Goal: Task Accomplishment & Management: Manage account settings

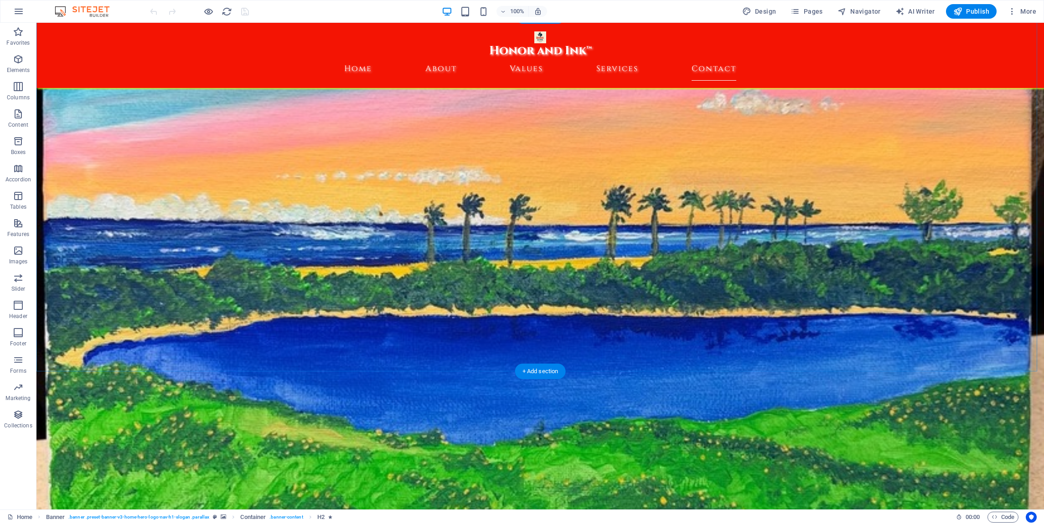
scroll to position [4516, 0]
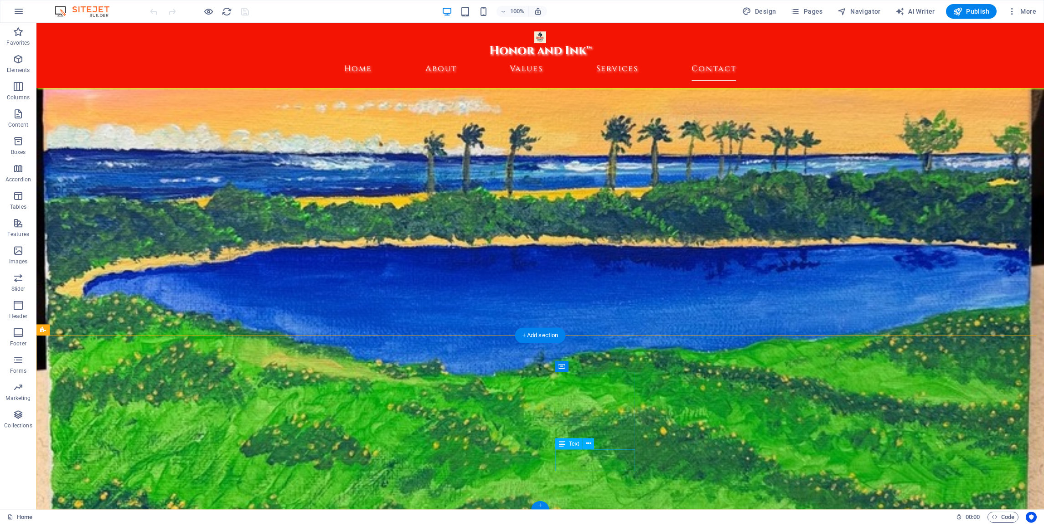
click at [814, 10] on span "Pages" at bounding box center [806, 11] width 32 height 9
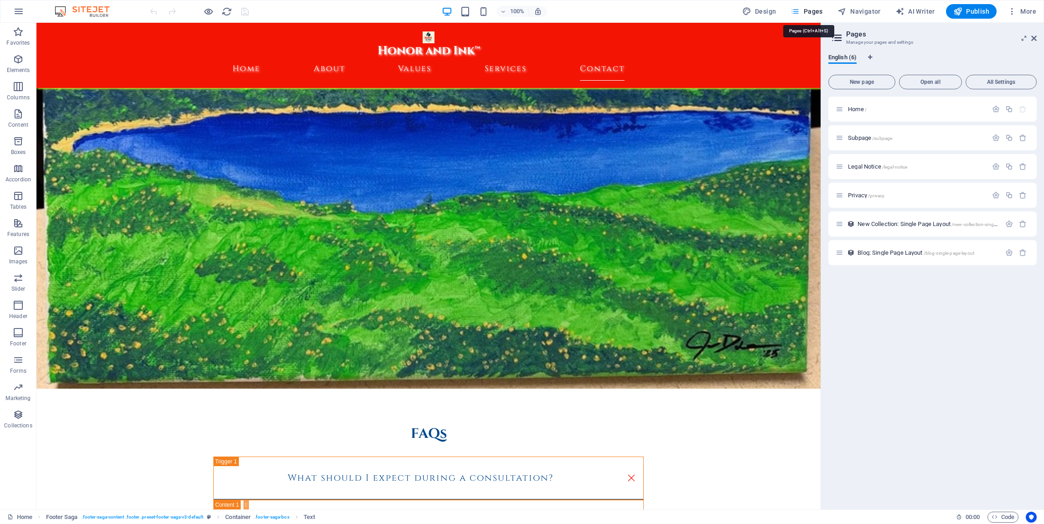
scroll to position [4304, 0]
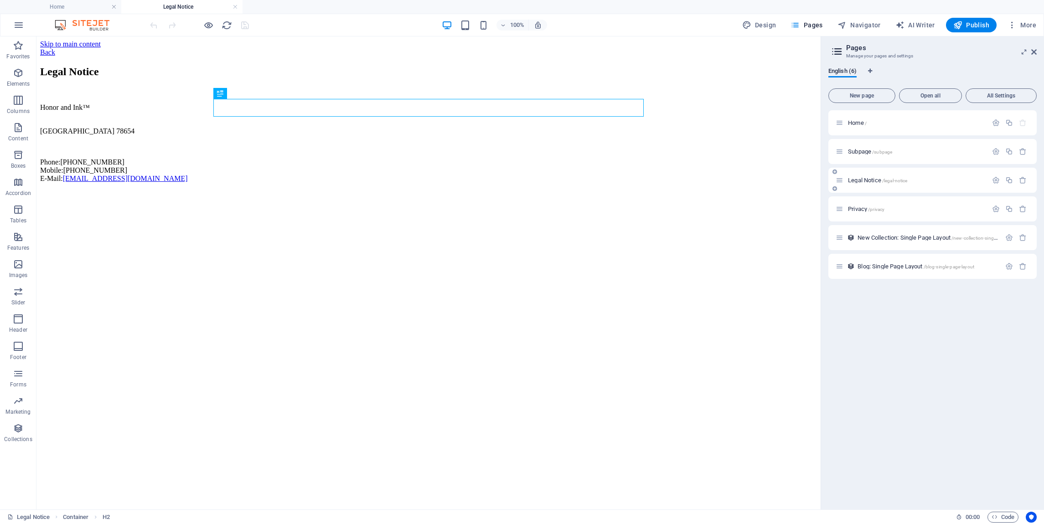
scroll to position [0, 0]
drag, startPoint x: 269, startPoint y: 158, endPoint x: 237, endPoint y: 281, distance: 127.6
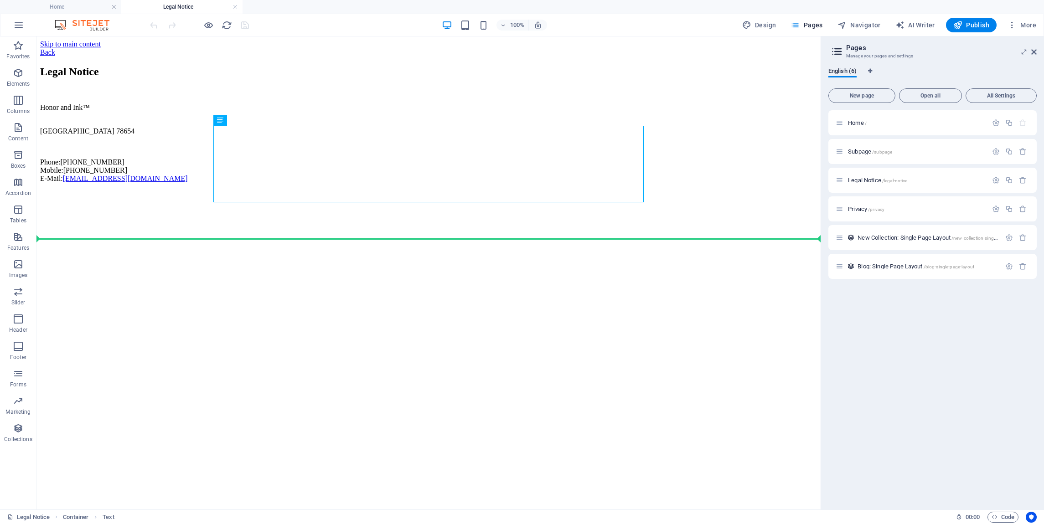
drag, startPoint x: 264, startPoint y: 157, endPoint x: 235, endPoint y: 274, distance: 120.7
click at [235, 190] on html "Skip to main content Back Legal Notice Honor and Ink™ [GEOGRAPHIC_DATA] Phone: …" at bounding box center [428, 113] width 784 height 154
click at [432, 190] on html "Skip to main content Back Legal Notice Honor and Ink™ [GEOGRAPHIC_DATA] Phone: …" at bounding box center [428, 113] width 784 height 154
click at [430, 190] on html "Skip to main content Back Legal Notice Honor and Ink™ [GEOGRAPHIC_DATA] Phone: …" at bounding box center [428, 113] width 784 height 154
click at [0, 0] on div "+ Add section" at bounding box center [0, 0] width 0 height 0
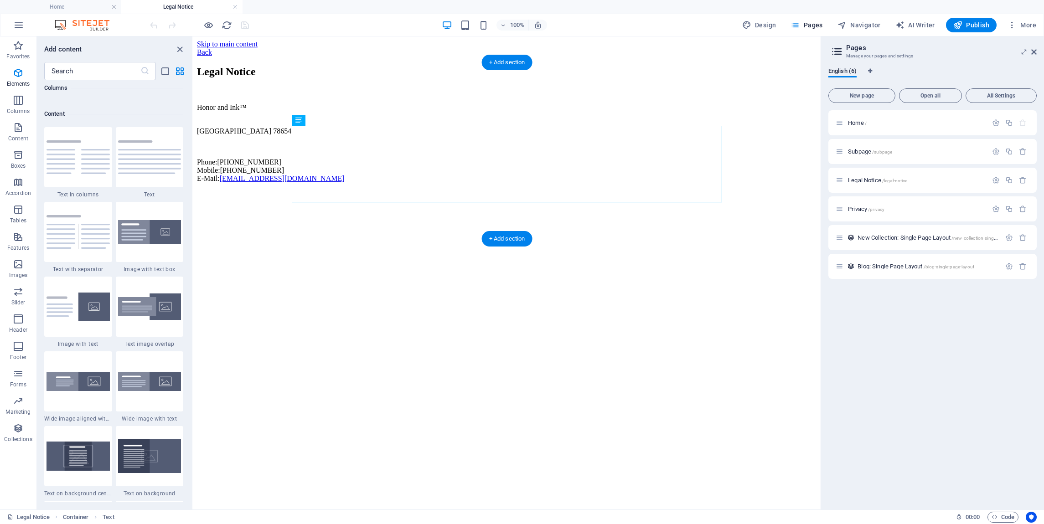
scroll to position [1595, 0]
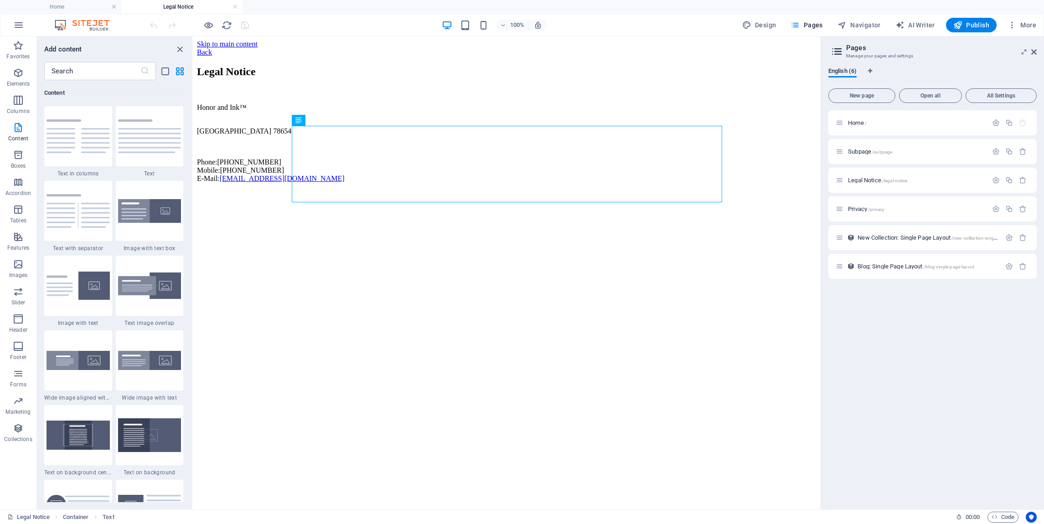
click at [326, 190] on html "Skip to main content Back Legal Notice Honor and Ink™ [GEOGRAPHIC_DATA] Phone: …" at bounding box center [506, 113] width 627 height 154
click at [161, 139] on img at bounding box center [149, 136] width 63 height 34
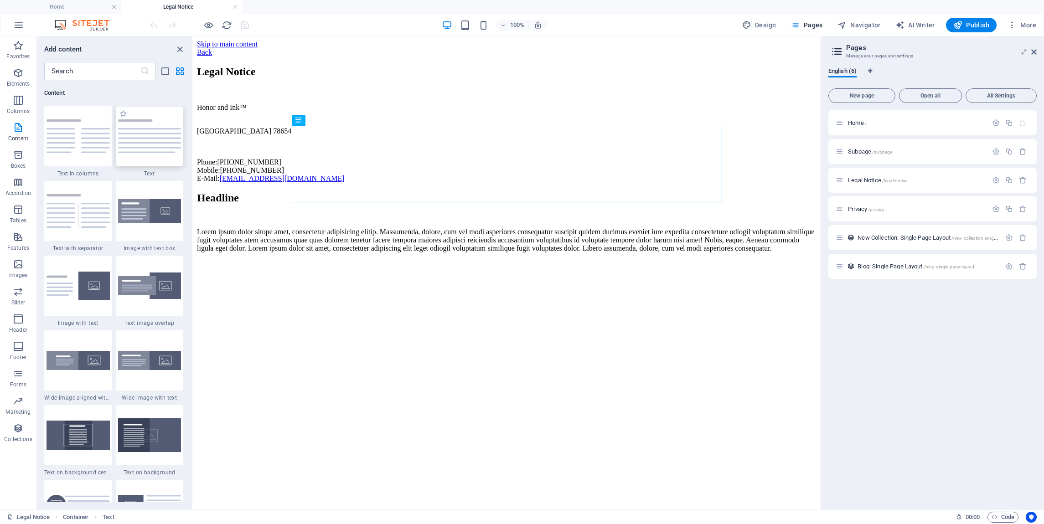
click at [193, 139] on div "Drag here to replace the existing content. Press “Ctrl” if you want to create a…" at bounding box center [506, 272] width 627 height 473
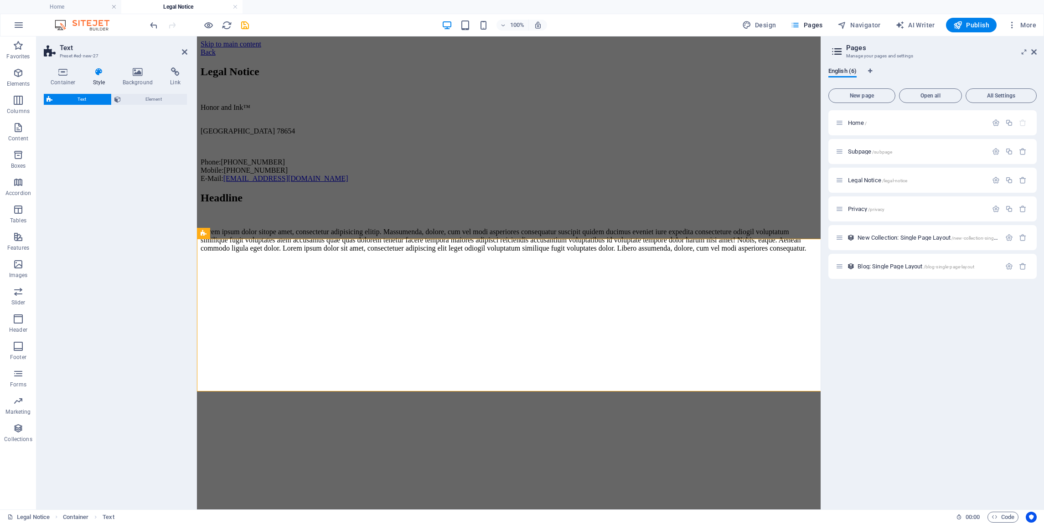
select select "preset-text-v2-default"
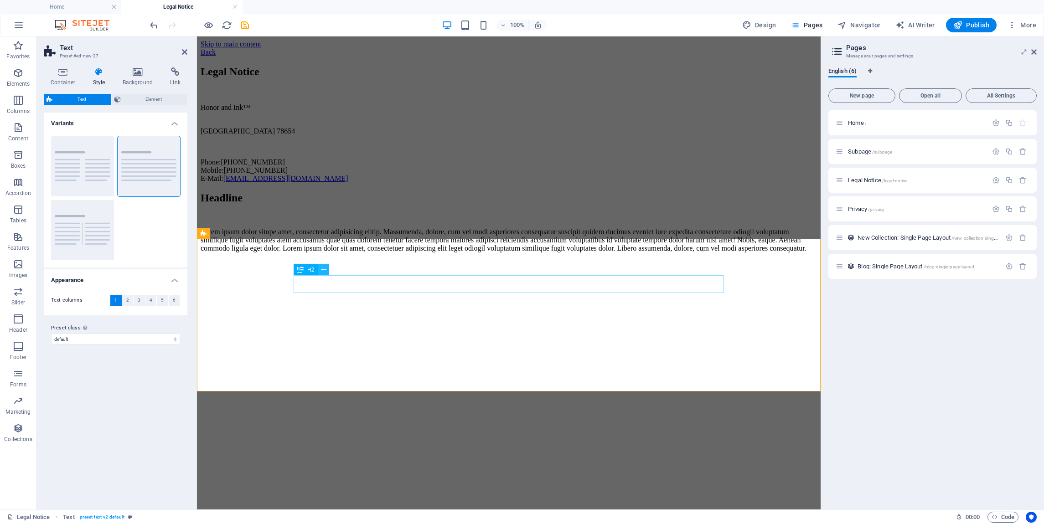
click at [322, 272] on icon at bounding box center [323, 270] width 5 height 10
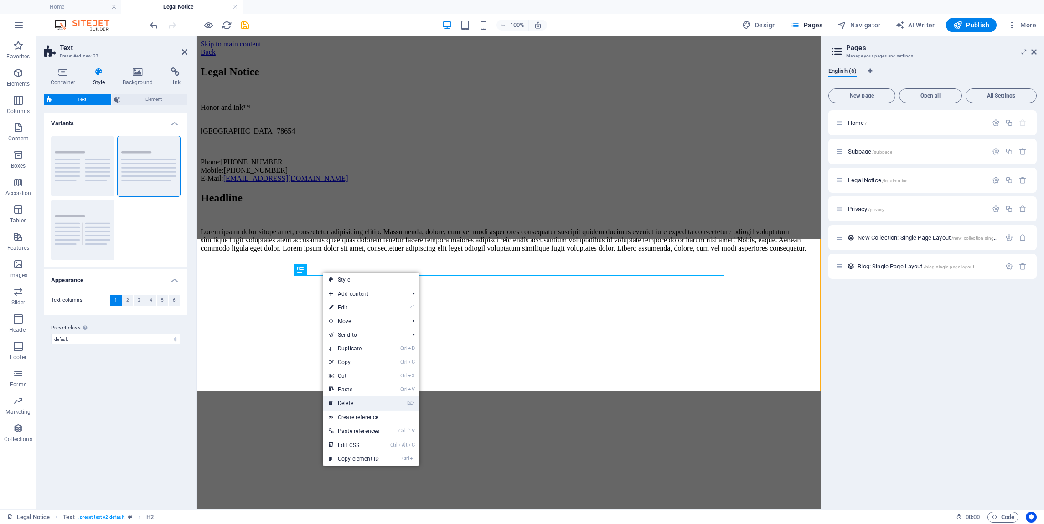
click at [356, 401] on link "⌦ Delete" at bounding box center [354, 404] width 62 height 14
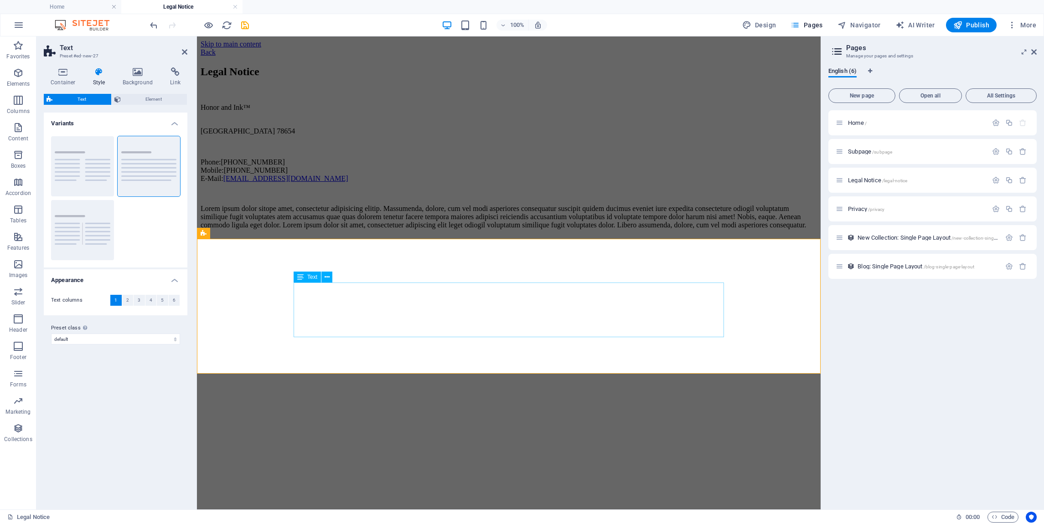
click at [298, 229] on div "Lorem ipsum dolor sitope amet, consectetur adipisicing elitip. Massumenda, dolo…" at bounding box center [509, 217] width 616 height 25
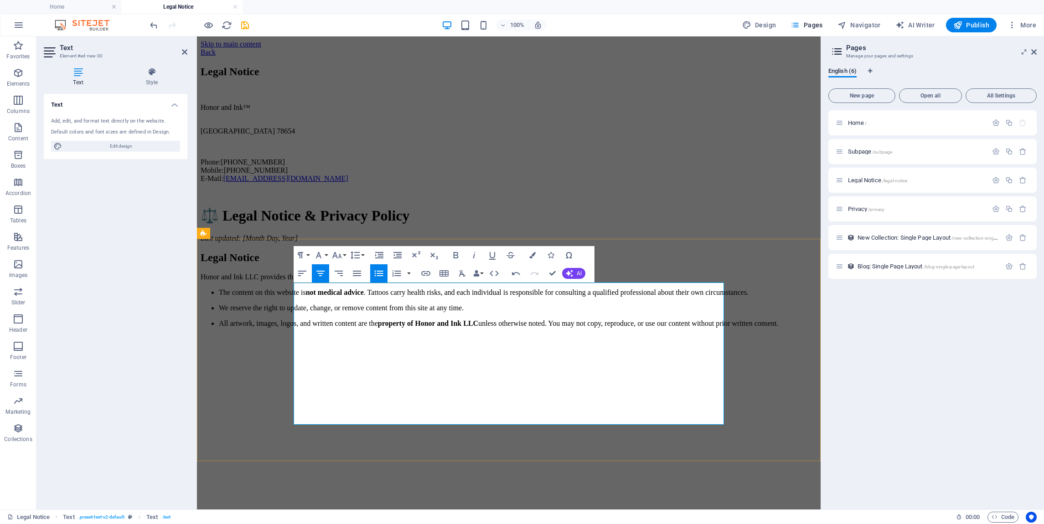
click at [298, 242] on em "Last updated: [Month Day, Year]" at bounding box center [249, 238] width 97 height 8
click at [289, 242] on em "Last updated: [[DATE], Year]" at bounding box center [245, 238] width 88 height 8
click at [261, 328] on div "⚖️ Legal Notice & Privacy Policy Last updated: [[DATE]] Legal Notice Honor and …" at bounding box center [509, 259] width 616 height 138
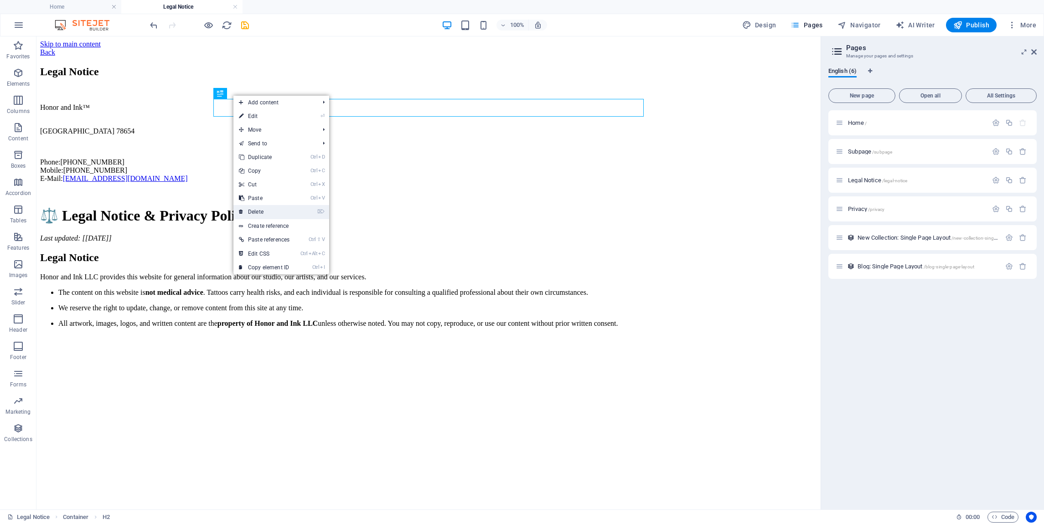
click at [265, 211] on link "⌦ Delete" at bounding box center [264, 212] width 62 height 14
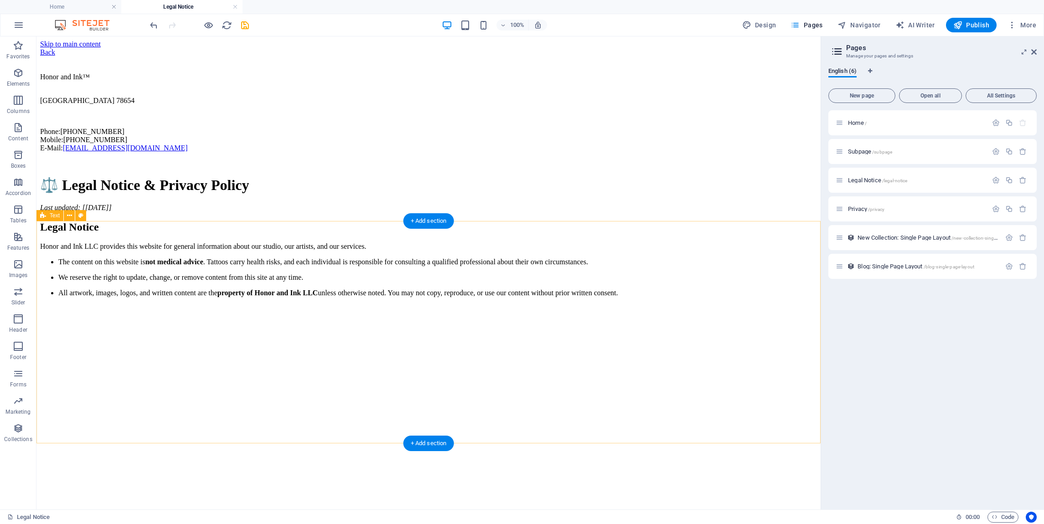
drag, startPoint x: 271, startPoint y: 144, endPoint x: 275, endPoint y: 427, distance: 283.6
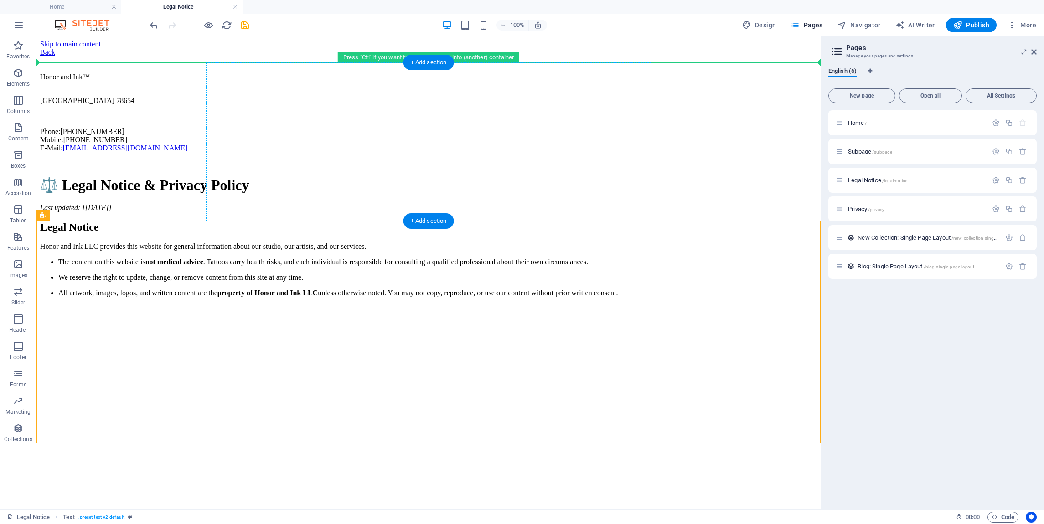
drag, startPoint x: 263, startPoint y: 300, endPoint x: 236, endPoint y: 112, distance: 190.3
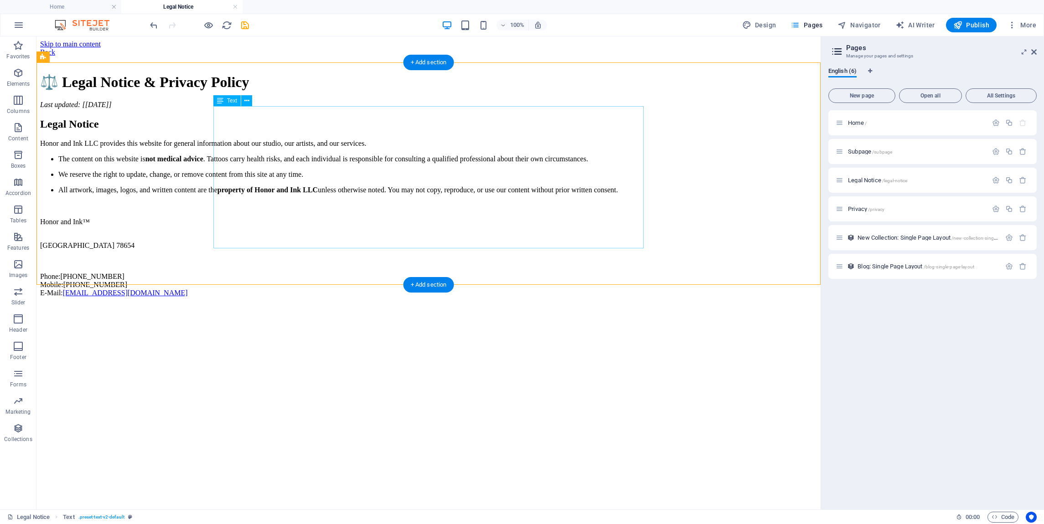
click at [527, 108] on div "⚖️ Legal Notice & Privacy Policy Last updated: [[DATE]] Legal Notice Honor and …" at bounding box center [428, 133] width 777 height 120
click at [532, 112] on div "⚖️ Legal Notice & Privacy Policy Last updated: [[DATE]] Legal Notice Honor and …" at bounding box center [428, 133] width 777 height 120
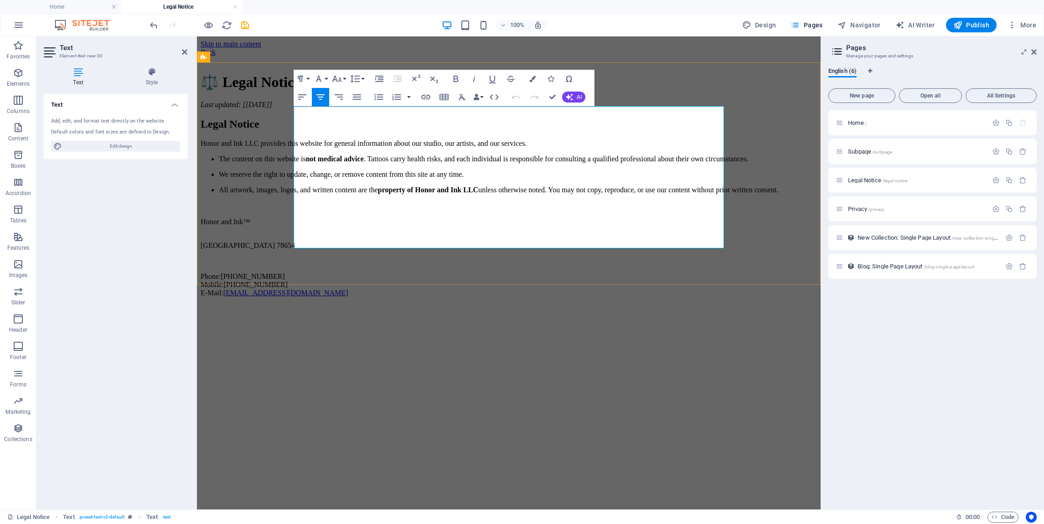
drag, startPoint x: 615, startPoint y: 115, endPoint x: 507, endPoint y: 117, distance: 108.1
click at [507, 91] on h1 "⚖️ Legal Notice & Privacy Policy" at bounding box center [509, 81] width 616 height 17
click at [551, 130] on h2 "Legal Notice" at bounding box center [509, 124] width 616 height 12
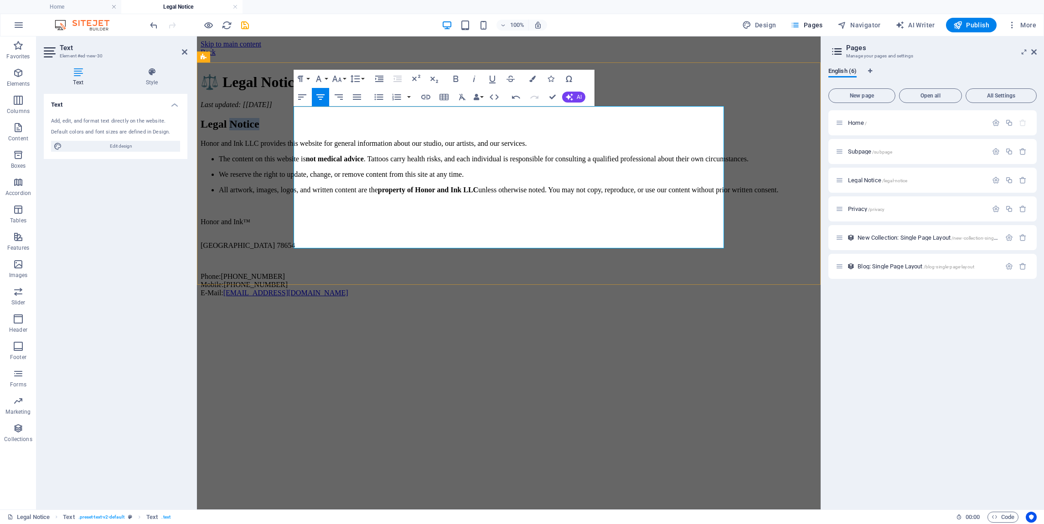
click at [551, 130] on h2 "Legal Notice" at bounding box center [509, 124] width 616 height 12
click at [388, 148] on p "Honor and Ink LLC provides this website for general information about our studi…" at bounding box center [509, 143] width 616 height 8
drag, startPoint x: 387, startPoint y: 155, endPoint x: 583, endPoint y: 320, distance: 255.3
click at [583, 297] on div "Honor and Ink™ [GEOGRAPHIC_DATA] Phone: [PHONE_NUMBER] Mobile: [PHONE_NUMBER] E…" at bounding box center [509, 249] width 616 height 96
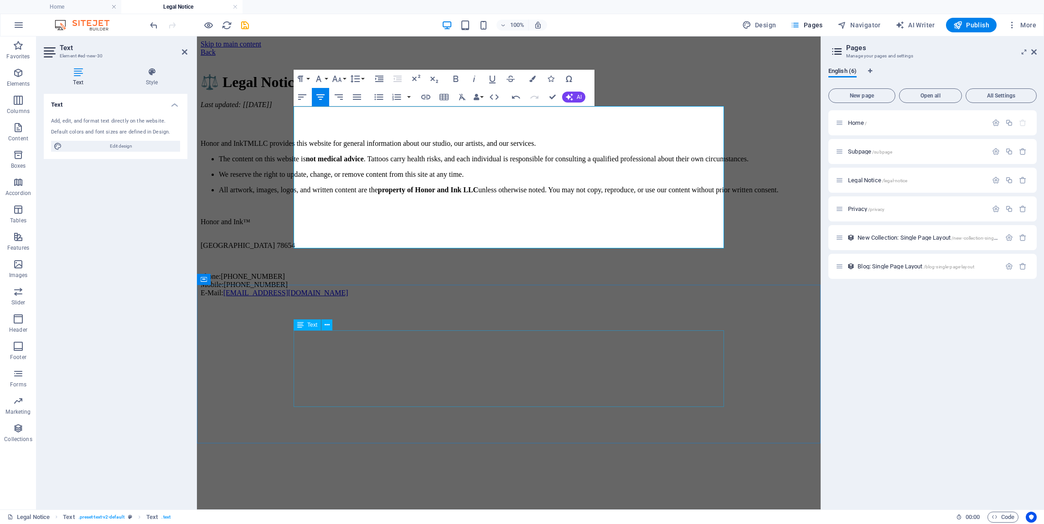
click at [511, 297] on div "Honor and Ink™ [GEOGRAPHIC_DATA] Phone: [PHONE_NUMBER] Mobile: [PHONE_NUMBER] E…" at bounding box center [509, 257] width 616 height 79
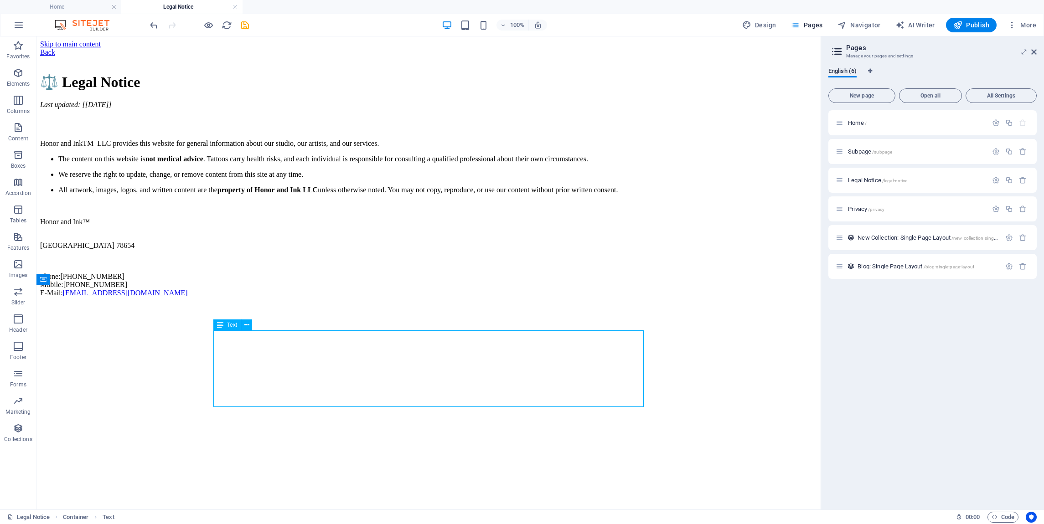
click at [439, 297] on div "Honor and Ink™ [GEOGRAPHIC_DATA] Phone: [PHONE_NUMBER] Mobile: [PHONE_NUMBER] E…" at bounding box center [428, 257] width 777 height 79
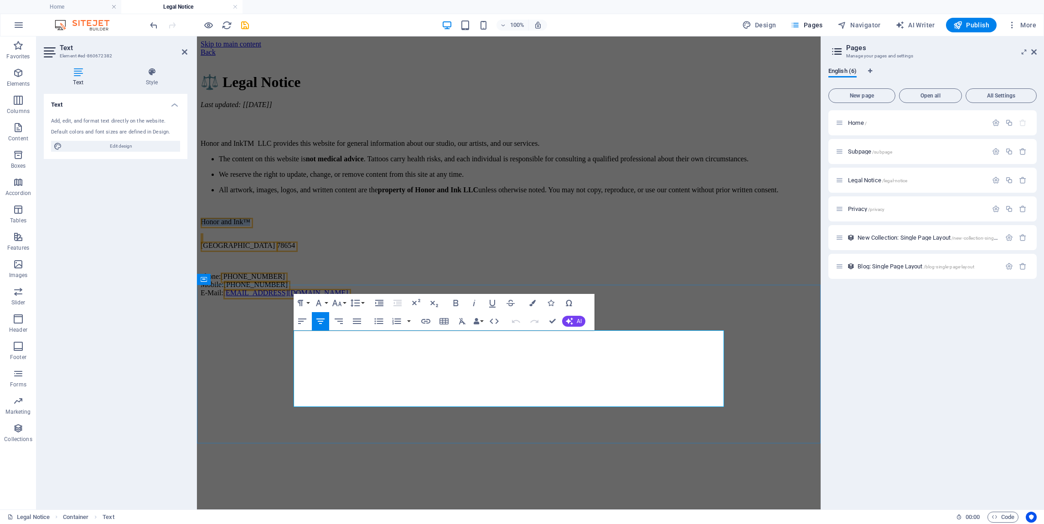
drag, startPoint x: 533, startPoint y: 337, endPoint x: 483, endPoint y: 332, distance: 50.9
click at [483, 226] on p "Honor and Ink™" at bounding box center [509, 222] width 616 height 8
copy span "Honor and Ink™"
click at [515, 194] on div "⚖️ Legal Notice Last updated: [[DATE]] Honor and InkTM LLC provides this websit…" at bounding box center [509, 133] width 616 height 120
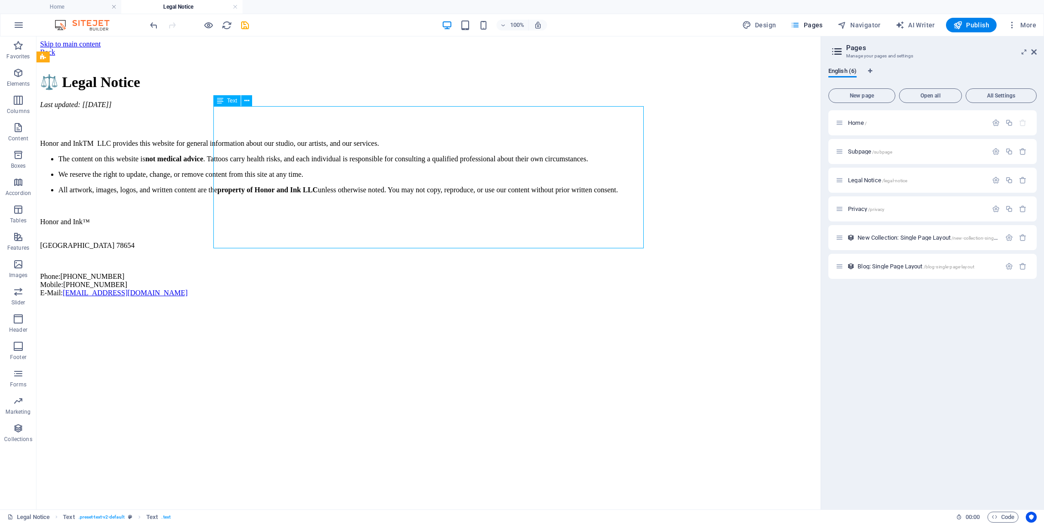
click at [457, 194] on div "⚖️ Legal Notice Last updated: [[DATE]] Honor and InkTM LLC provides this websit…" at bounding box center [428, 133] width 777 height 120
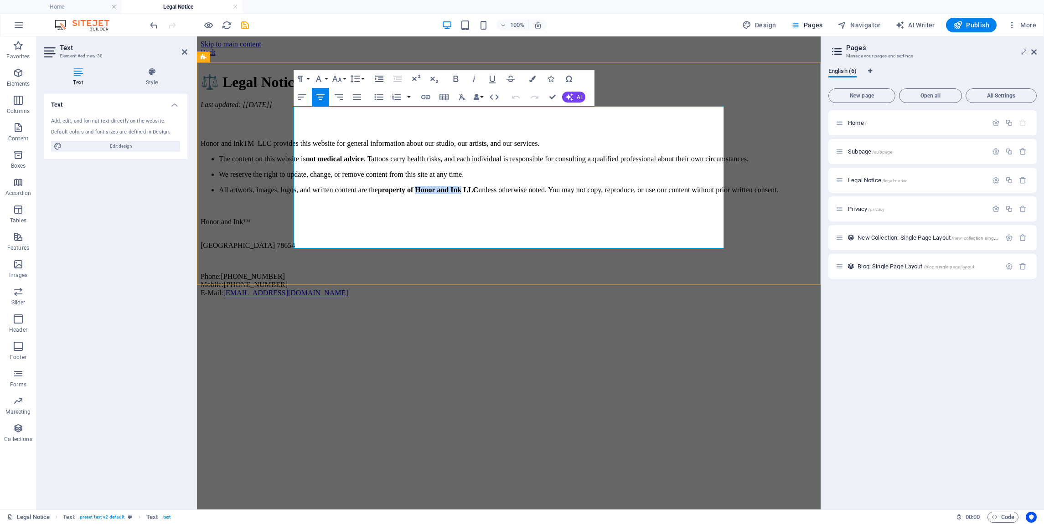
drag, startPoint x: 499, startPoint y: 232, endPoint x: 539, endPoint y: 233, distance: 40.1
click at [478, 194] on strong "property of Honor and Ink LLC" at bounding box center [428, 190] width 100 height 8
click at [486, 194] on strong "property of Honor and Ink™ LLC" at bounding box center [432, 190] width 108 height 8
drag, startPoint x: 393, startPoint y: 154, endPoint x: 340, endPoint y: 150, distance: 52.6
click at [340, 148] on p "Honor and InkTM LLC provides this website for general information about our stu…" at bounding box center [509, 143] width 616 height 8
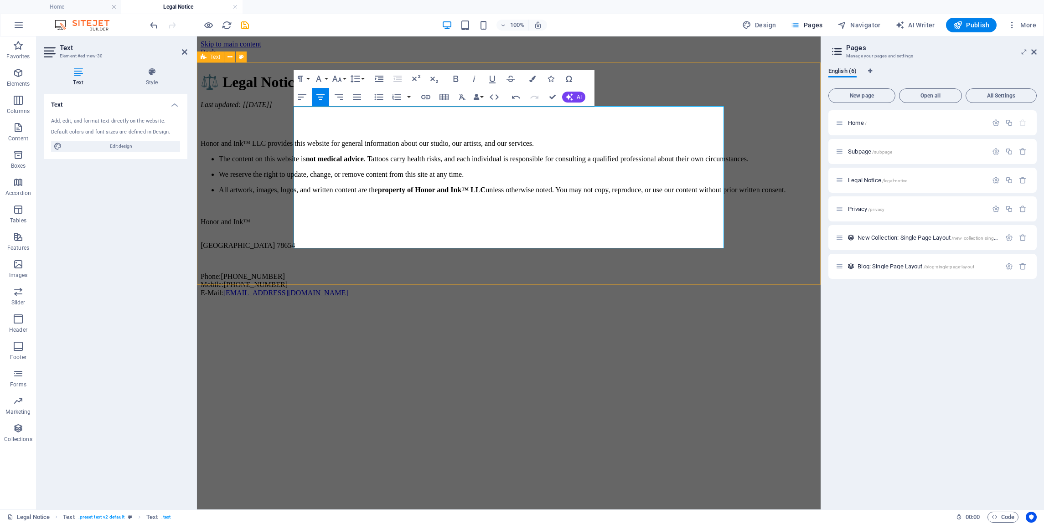
click at [418, 194] on div "⚖️ Legal Notice Last updated: [[DATE]] Honor and Ink™ LLC provides this website…" at bounding box center [509, 126] width 616 height 138
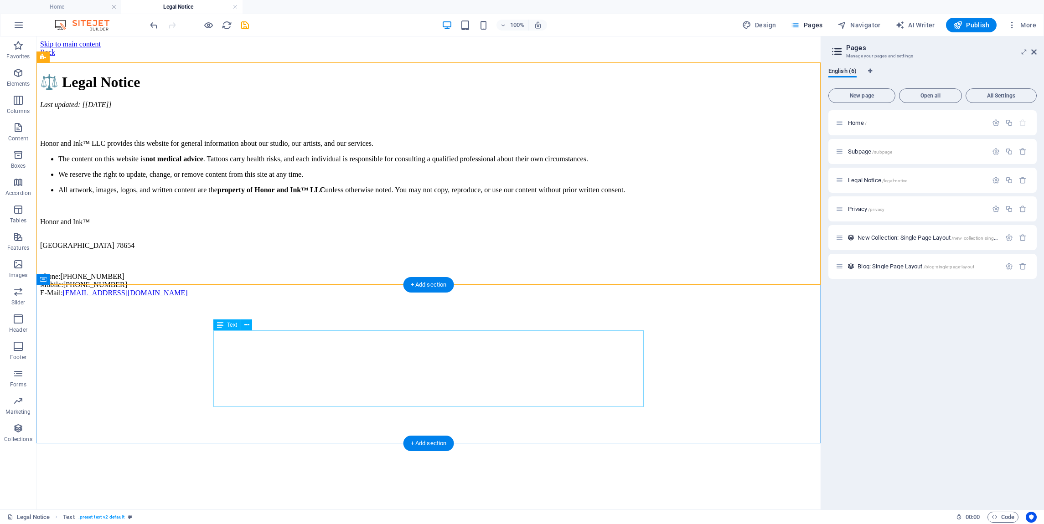
click at [459, 297] on div "Honor and Ink™ [GEOGRAPHIC_DATA] Phone: [PHONE_NUMBER] Mobile: [PHONE_NUMBER] E…" at bounding box center [428, 257] width 777 height 79
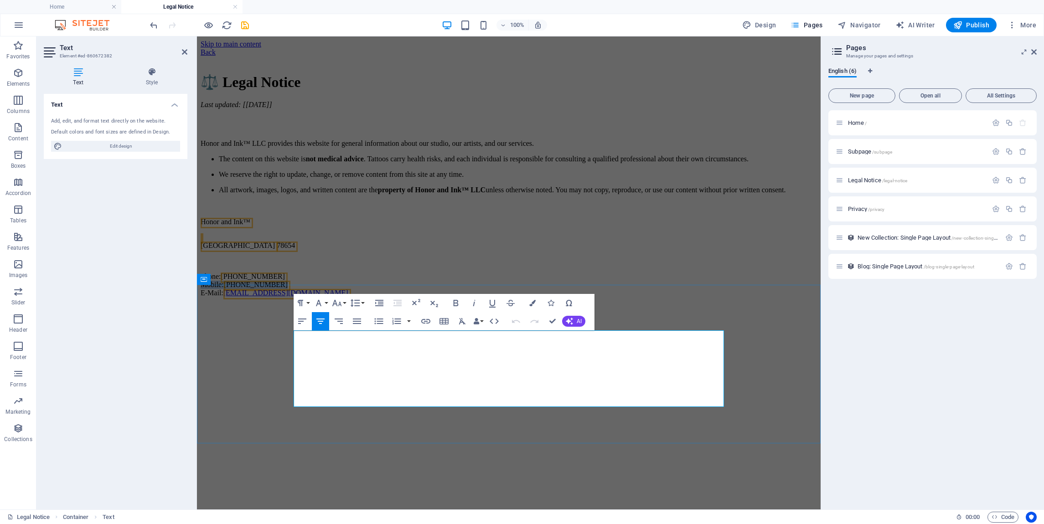
drag, startPoint x: 549, startPoint y: 389, endPoint x: 476, endPoint y: 391, distance: 73.0
click at [476, 297] on p "Phone: [PHONE_NUMBER] Mobile: [PHONE_NUMBER] E-Mail: [EMAIL_ADDRESS][DOMAIN_NAM…" at bounding box center [509, 285] width 616 height 25
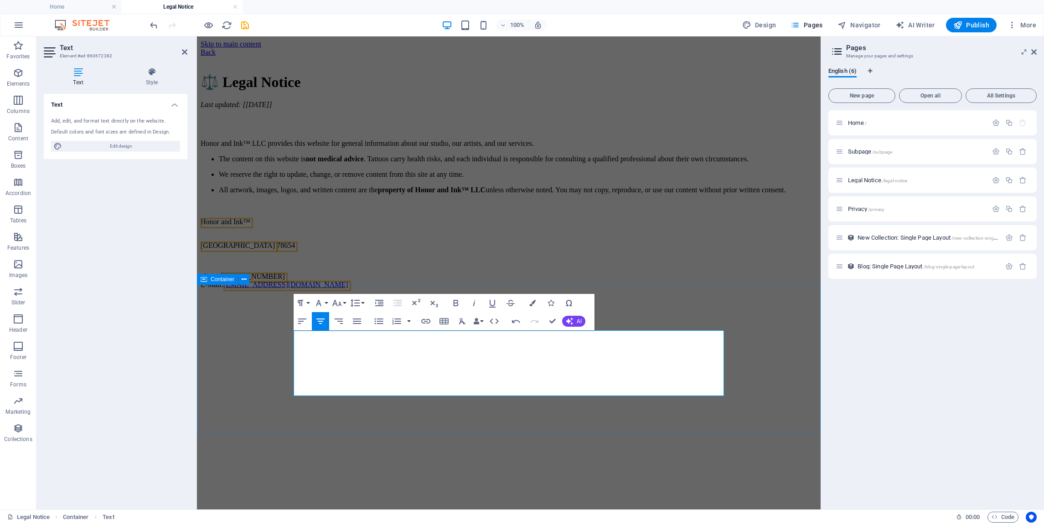
click at [644, 289] on div "Honor and Ink™ [GEOGRAPHIC_DATA] Phone: [PHONE_NUMBER] E-Mail: [EMAIL_ADDRESS][…" at bounding box center [509, 245] width 616 height 88
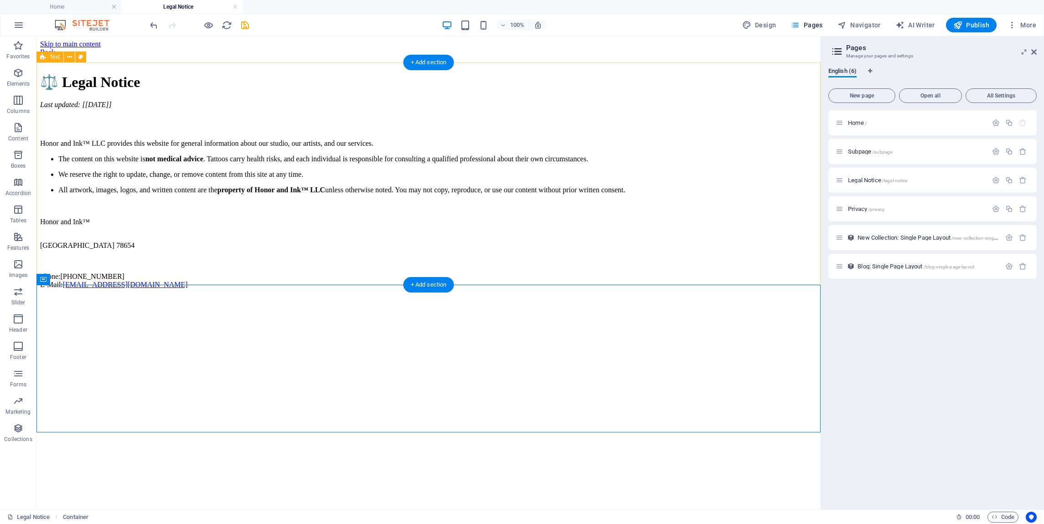
click at [423, 194] on div "⚖️ Legal Notice Last updated: [[DATE]] Honor and Ink™ LLC provides this website…" at bounding box center [428, 126] width 777 height 138
click at [429, 194] on div "⚖️ Legal Notice Last updated: [[DATE]] Honor and Ink™ LLC provides this website…" at bounding box center [428, 126] width 777 height 138
click at [462, 194] on div "⚖️ Legal Notice Last updated: [[DATE]] Honor and Ink™ LLC provides this website…" at bounding box center [428, 126] width 777 height 138
click at [473, 194] on div "⚖️ Legal Notice Last updated: [[DATE]] Honor and Ink™ LLC provides this website…" at bounding box center [428, 126] width 777 height 138
click at [418, 282] on div "+ Add section" at bounding box center [428, 284] width 51 height 15
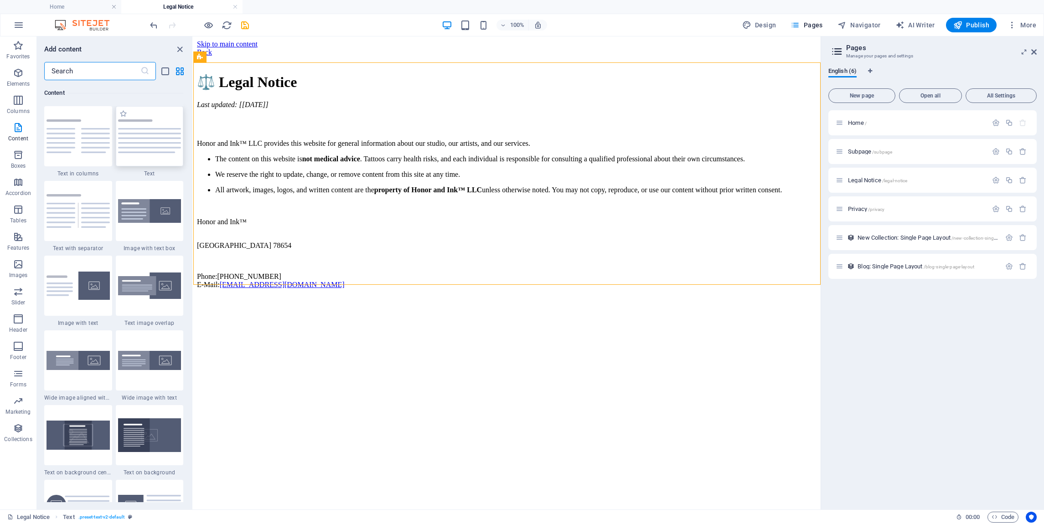
click at [157, 142] on img at bounding box center [149, 136] width 63 height 34
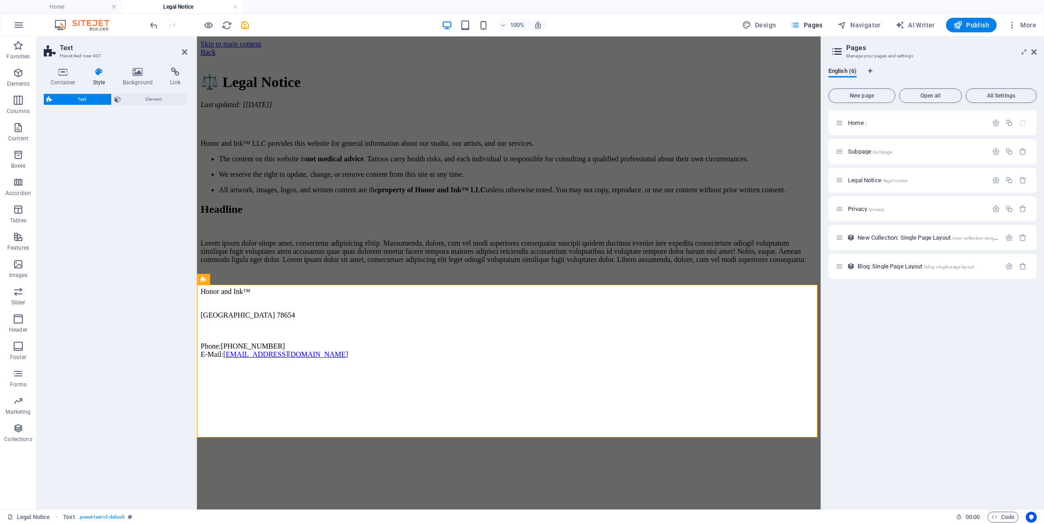
select select "preset-text-v2-default"
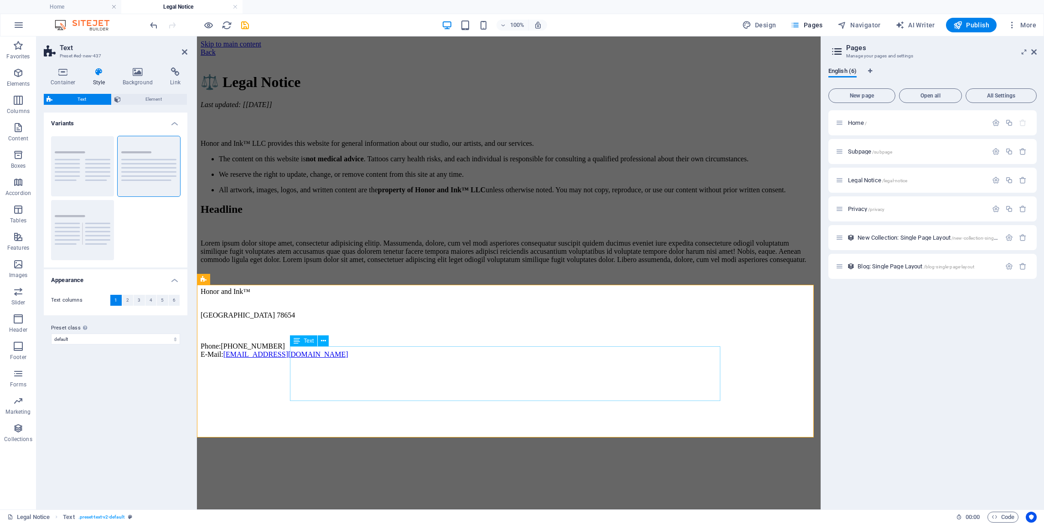
click at [449, 264] on div "Lorem ipsum dolor sitope amet, consectetur adipisicing elitip. Massumenda, dolo…" at bounding box center [509, 251] width 616 height 25
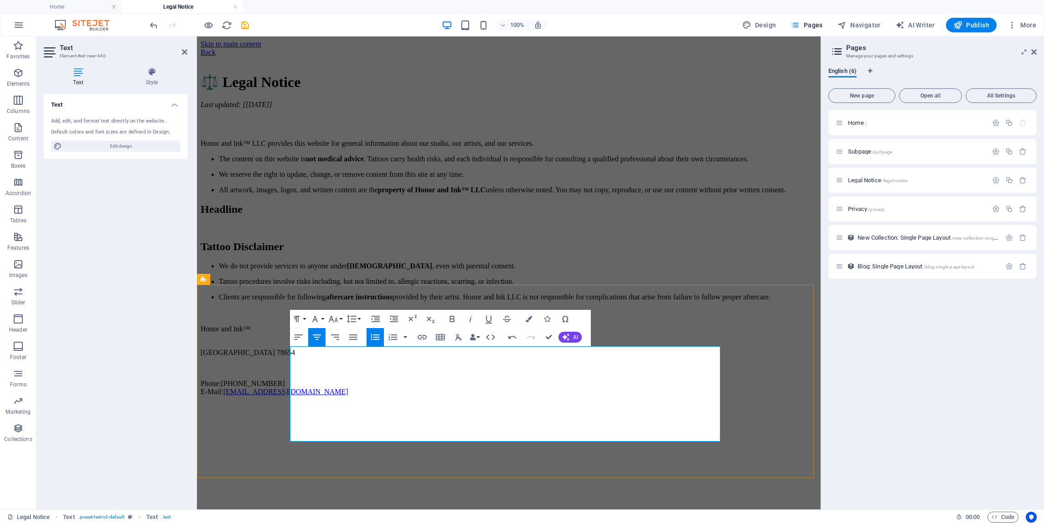
click at [555, 253] on h2 "Tattoo Disclaimer" at bounding box center [509, 247] width 616 height 12
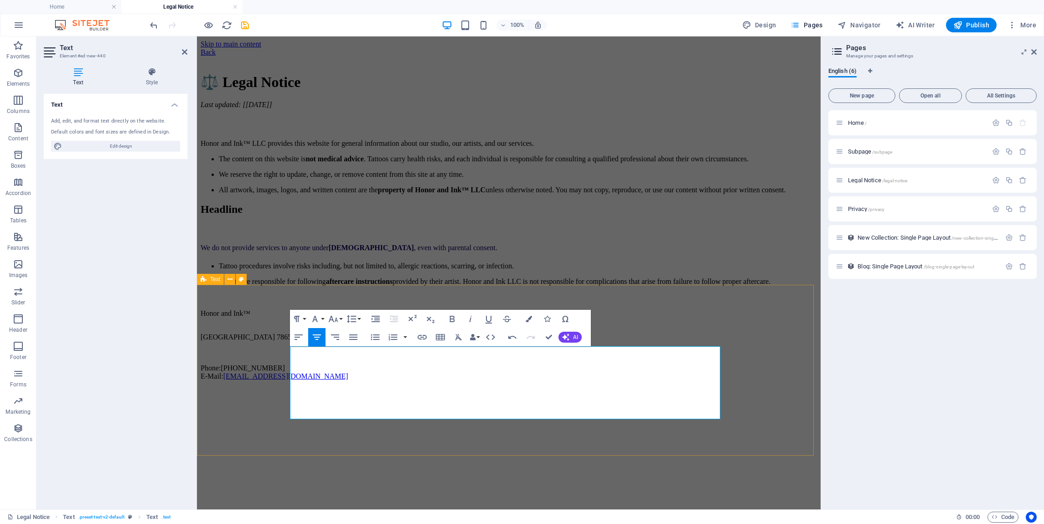
click at [656, 286] on div "Headline We do not provide services to anyone under [DEMOGRAPHIC_DATA] , even w…" at bounding box center [509, 244] width 616 height 83
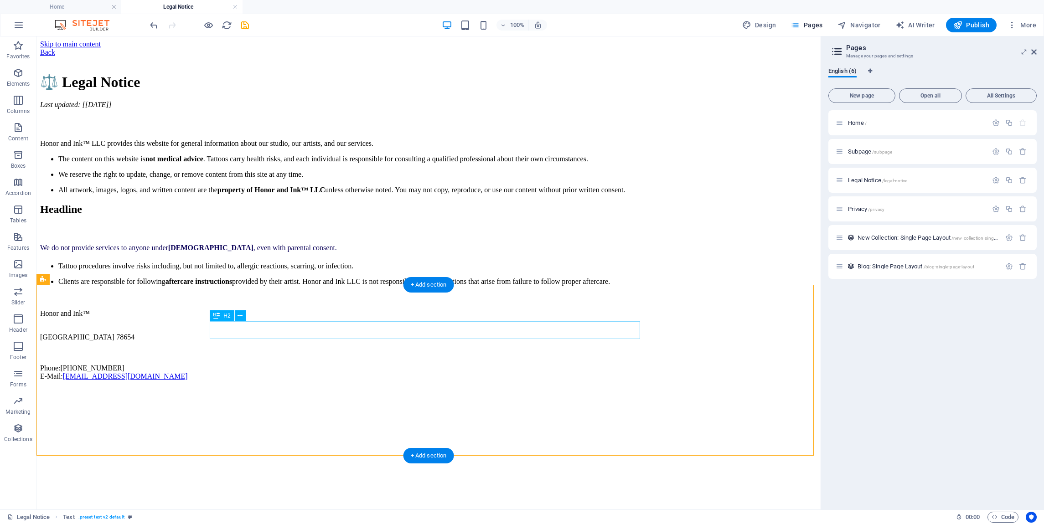
click at [443, 216] on div "Headline" at bounding box center [428, 209] width 777 height 12
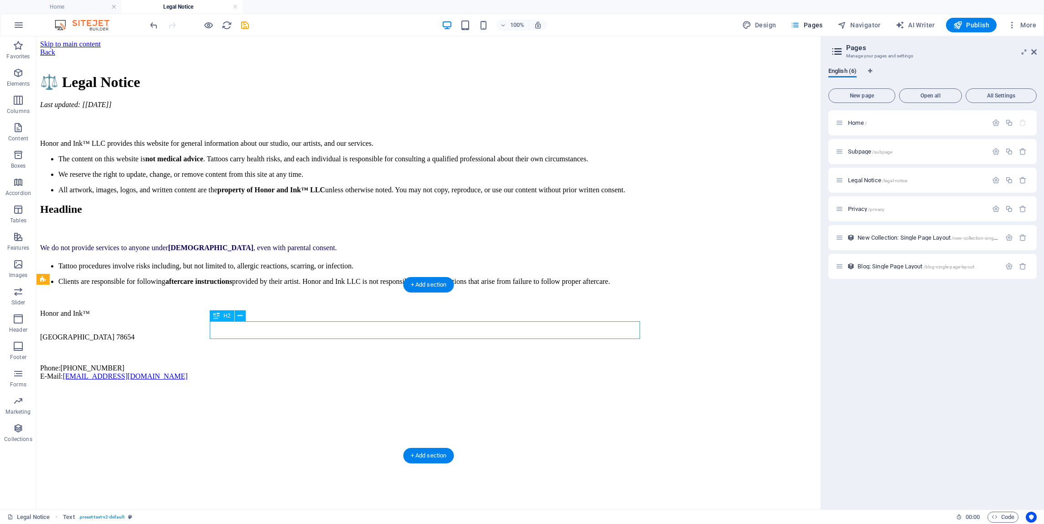
click at [443, 216] on div "Headline" at bounding box center [428, 209] width 777 height 12
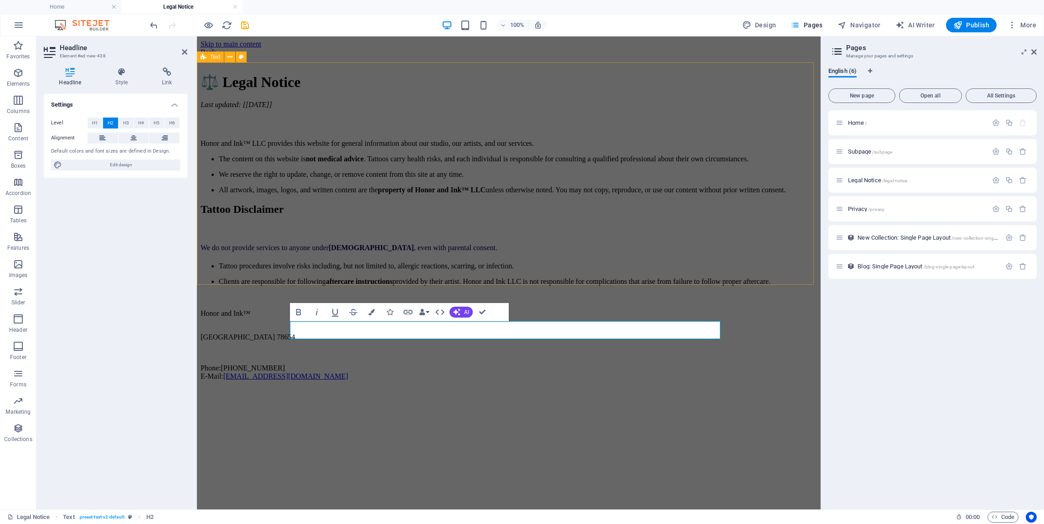
click at [768, 194] on div "⚖️ Legal Notice Last updated: [[DATE]] Honor and Ink™ LLC provides this website…" at bounding box center [509, 126] width 616 height 138
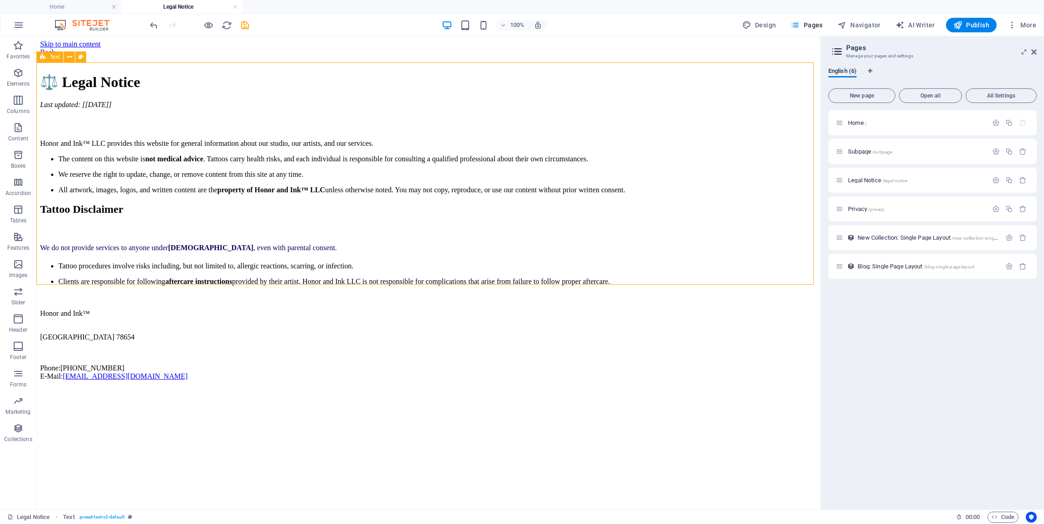
click at [768, 194] on div "⚖️ Legal Notice Last updated: [[DATE]] Honor and Ink™ LLC provides this website…" at bounding box center [428, 126] width 777 height 138
click at [472, 286] on div "We do not provide services to anyone under [DEMOGRAPHIC_DATA] , even with paren…" at bounding box center [428, 263] width 777 height 45
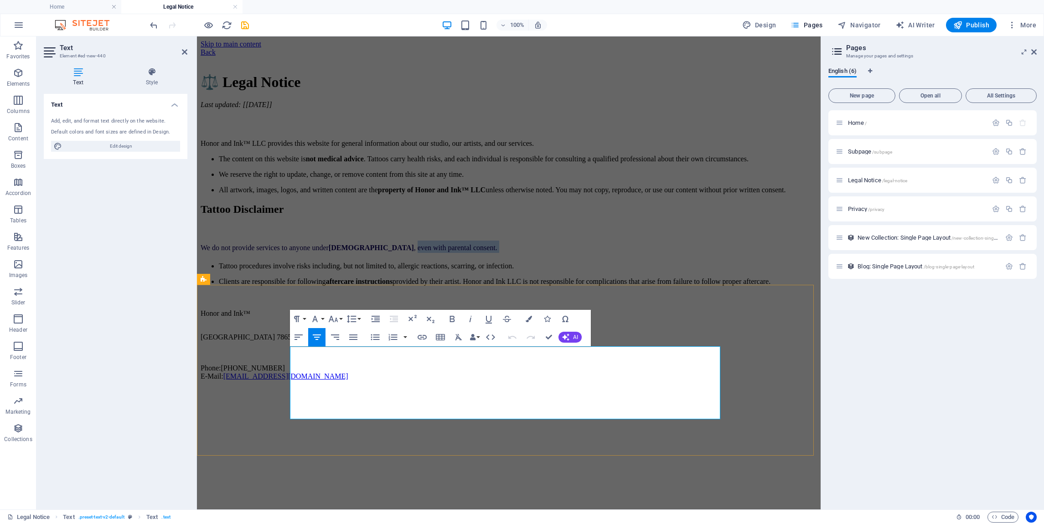
drag, startPoint x: 550, startPoint y: 358, endPoint x: 612, endPoint y: 365, distance: 62.8
click at [612, 286] on div "We do not provide services to anyone under [DEMOGRAPHIC_DATA] , even with paren…" at bounding box center [509, 263] width 616 height 45
click at [497, 252] on span ", even with parental consent." at bounding box center [455, 248] width 83 height 8
drag, startPoint x: 627, startPoint y: 357, endPoint x: 551, endPoint y: 353, distance: 76.2
click at [497, 252] on span ", even with parental consent." at bounding box center [455, 248] width 83 height 8
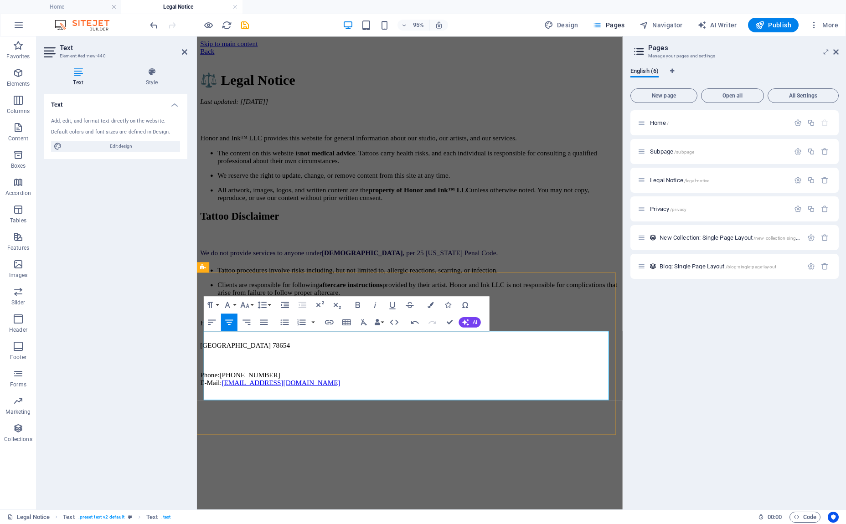
click at [475, 268] on span ", per 25 [US_STATE] Penal Code ." at bounding box center [464, 264] width 100 height 8
click at [541, 268] on span ", per the requirements of 25 [US_STATE] Penal Code ." at bounding box center [492, 264] width 157 height 8
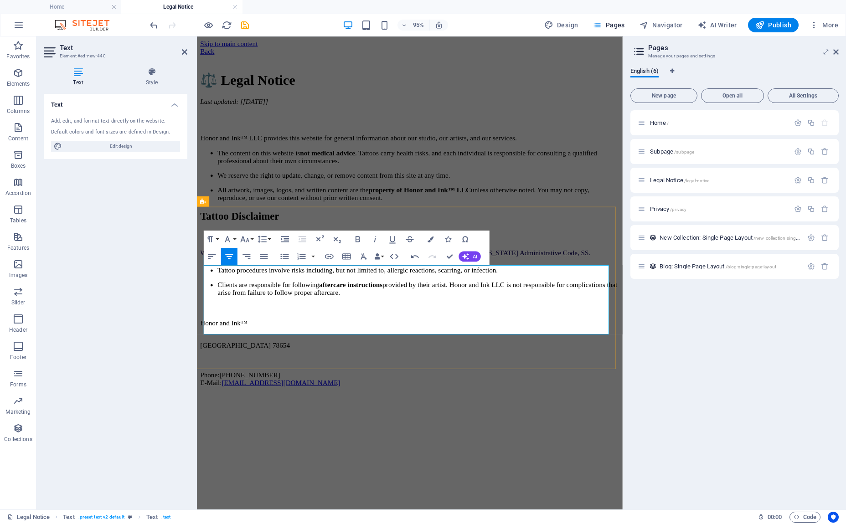
drag, startPoint x: 579, startPoint y: 287, endPoint x: 583, endPoint y: 282, distance: 6.4
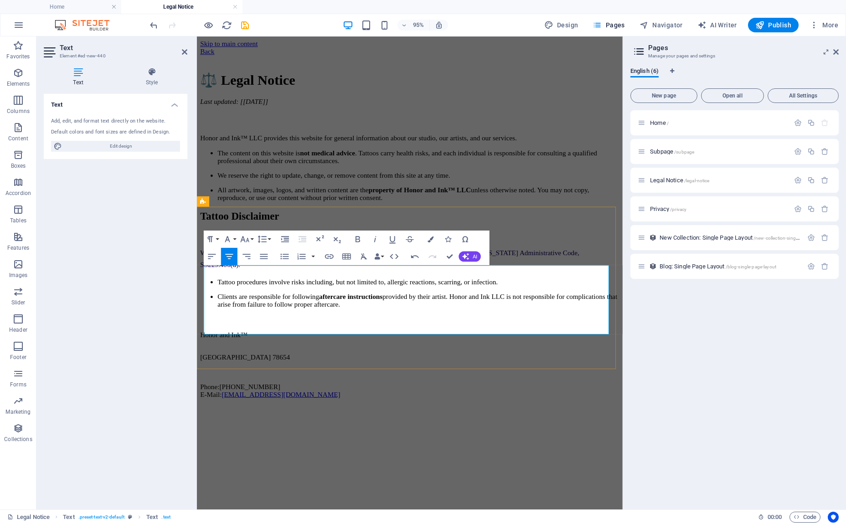
click at [565, 280] on span ", per the requirements of 25 [US_STATE] Administrative Code, SS229.406(d)." at bounding box center [400, 270] width 399 height 20
drag, startPoint x: 571, startPoint y: 287, endPoint x: 560, endPoint y: 286, distance: 11.0
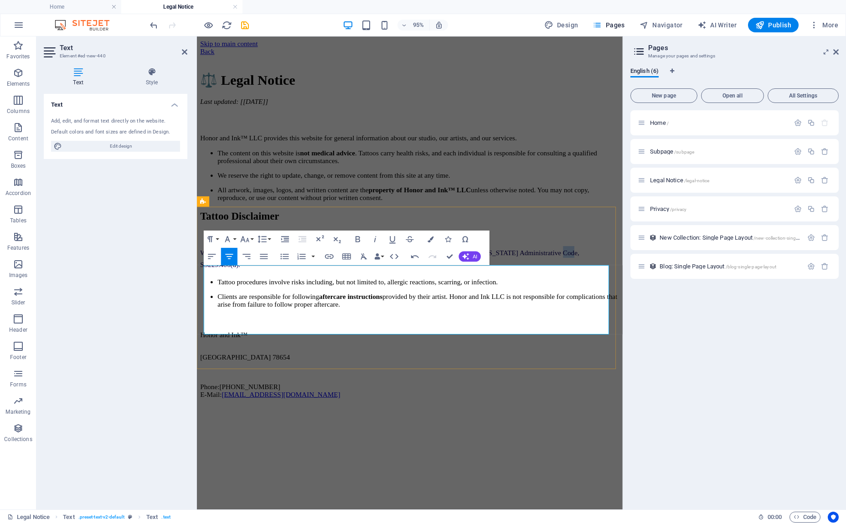
click at [560, 280] on span ", per the requirements of 25 [US_STATE] Administrative Code, SS229.406(d)." at bounding box center [400, 270] width 399 height 20
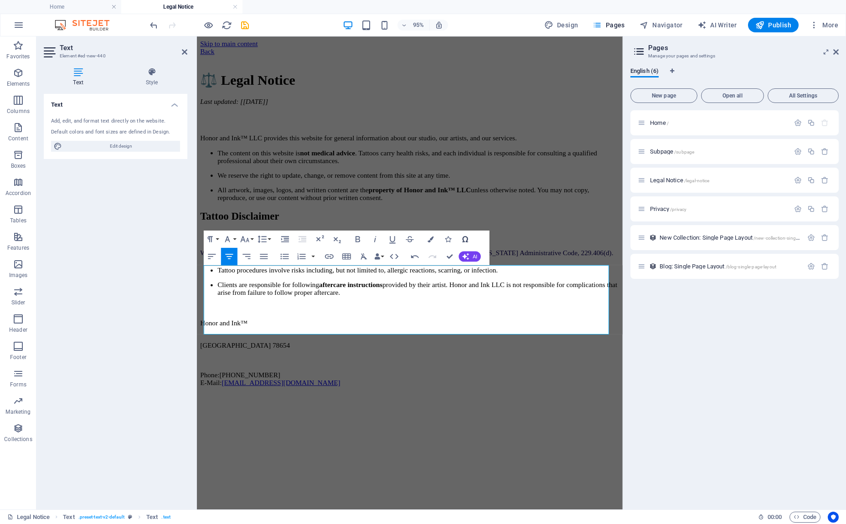
click at [464, 238] on icon "button" at bounding box center [465, 239] width 10 height 10
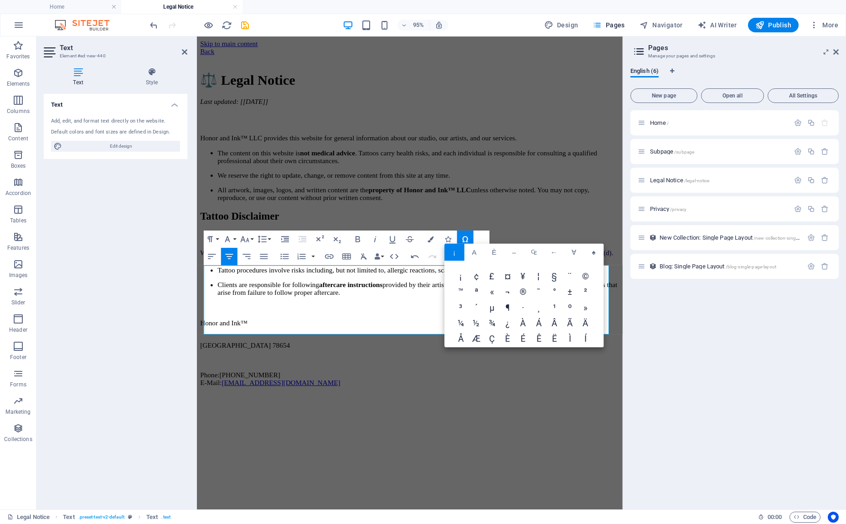
click at [557, 280] on span "§" at bounding box center [554, 276] width 15 height 15
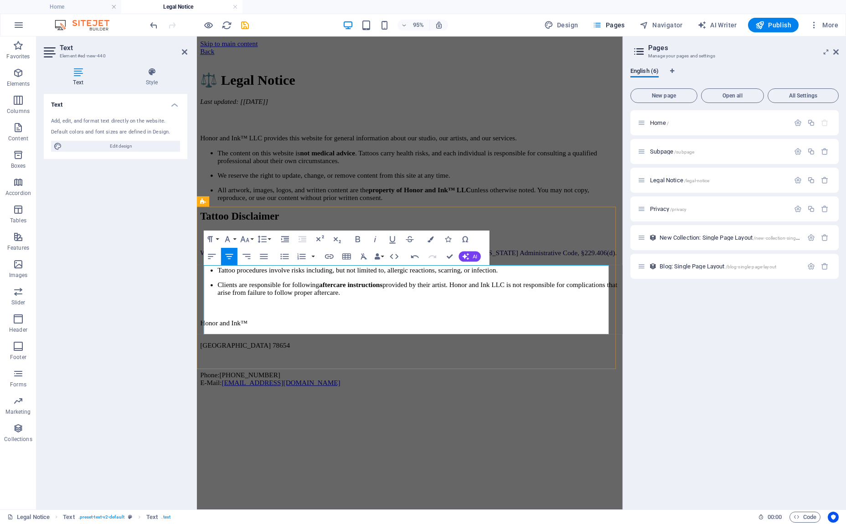
click at [602, 269] on h2 "We do not provide services to anyone under [DEMOGRAPHIC_DATA] , per the require…" at bounding box center [421, 263] width 441 height 12
drag, startPoint x: 422, startPoint y: 299, endPoint x: 224, endPoint y: 292, distance: 198.0
click at [224, 292] on div "We do not provide services to anyone under [DEMOGRAPHIC_DATA] , per the require…" at bounding box center [421, 283] width 441 height 53
click at [605, 269] on h2 "We do not provide services to anyone under [DEMOGRAPHIC_DATA] , per the require…" at bounding box center [421, 263] width 441 height 12
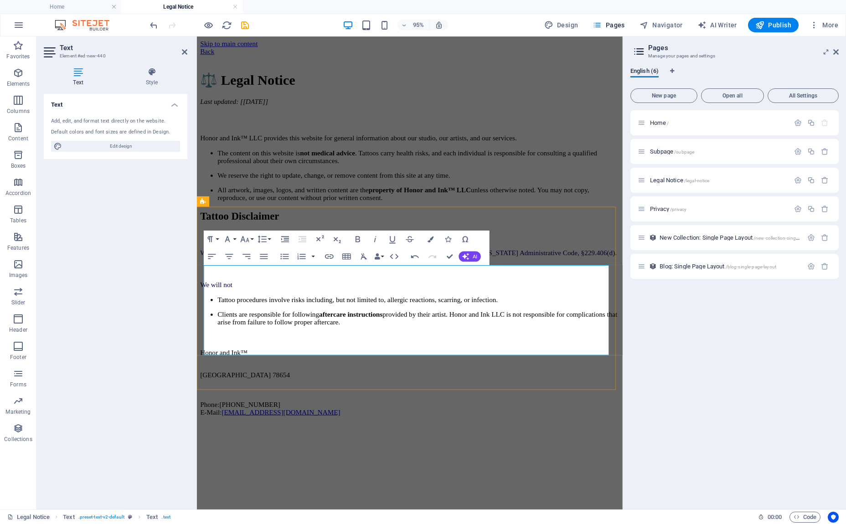
click at [444, 302] on p "We will not" at bounding box center [421, 298] width 441 height 8
drag, startPoint x: 424, startPoint y: 323, endPoint x: 404, endPoint y: 321, distance: 20.1
click at [404, 318] on li "Tattoo procedures involve risks including, but not limited to, allergic reactio…" at bounding box center [430, 314] width 423 height 8
click at [582, 196] on div "⚖️ Legal Notice Last updated: [[DATE]] Honor and Ink™ LLC provides this website…" at bounding box center [421, 134] width 441 height 154
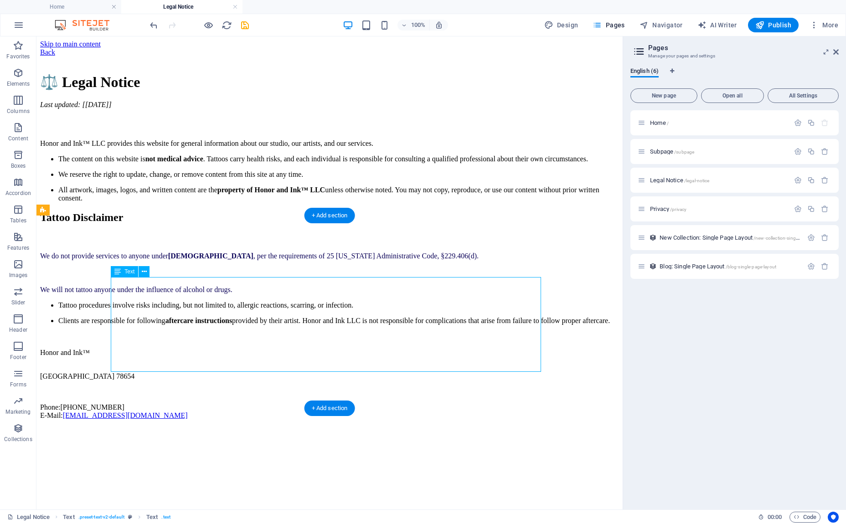
drag, startPoint x: 331, startPoint y: 322, endPoint x: 313, endPoint y: 320, distance: 18.3
click at [313, 320] on div "We do not provide services to anyone under [DEMOGRAPHIC_DATA] , per the require…" at bounding box center [329, 287] width 579 height 76
click at [326, 322] on div "We do not provide services to anyone under [DEMOGRAPHIC_DATA] , per the require…" at bounding box center [329, 287] width 579 height 76
drag, startPoint x: 325, startPoint y: 323, endPoint x: 324, endPoint y: 302, distance: 21.4
click at [324, 302] on div "We do not provide services to anyone under [DEMOGRAPHIC_DATA] , per the require…" at bounding box center [329, 287] width 579 height 76
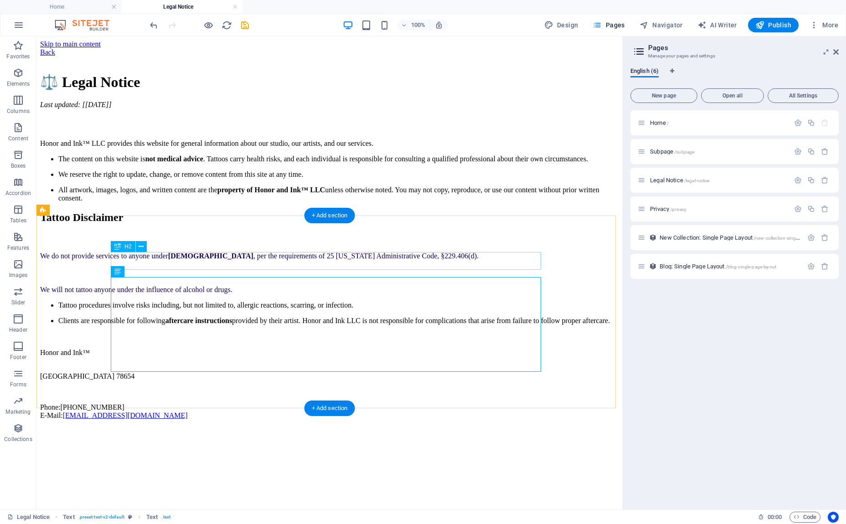
click at [303, 224] on div "Tattoo Disclaimer" at bounding box center [329, 218] width 579 height 12
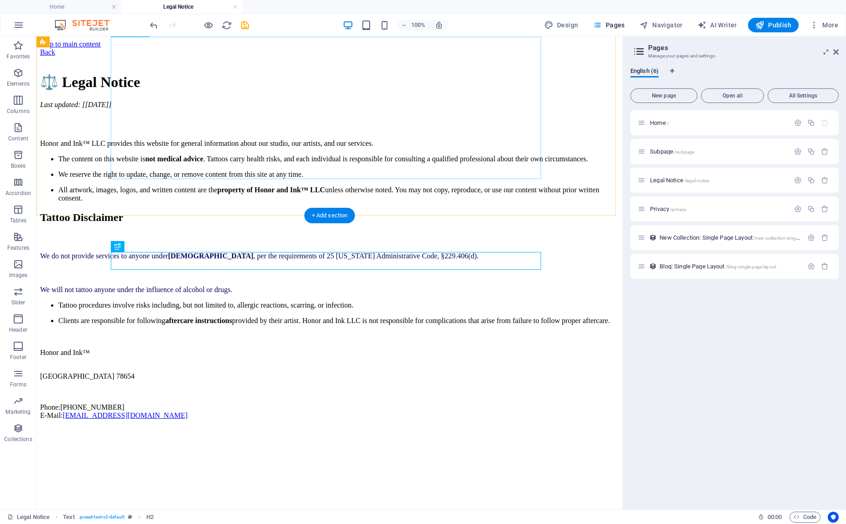
click at [308, 73] on div "⚖️ Legal Notice Last updated: [[DATE]] Honor and Ink™ LLC provides this website…" at bounding box center [329, 137] width 579 height 129
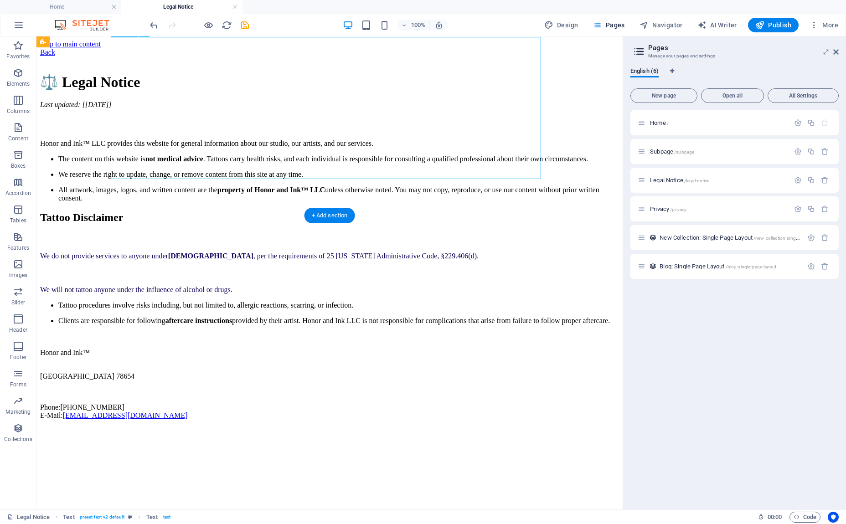
click at [306, 73] on div "⚖️ Legal Notice Last updated: [[DATE]] Honor and Ink™ LLC provides this website…" at bounding box center [329, 137] width 579 height 129
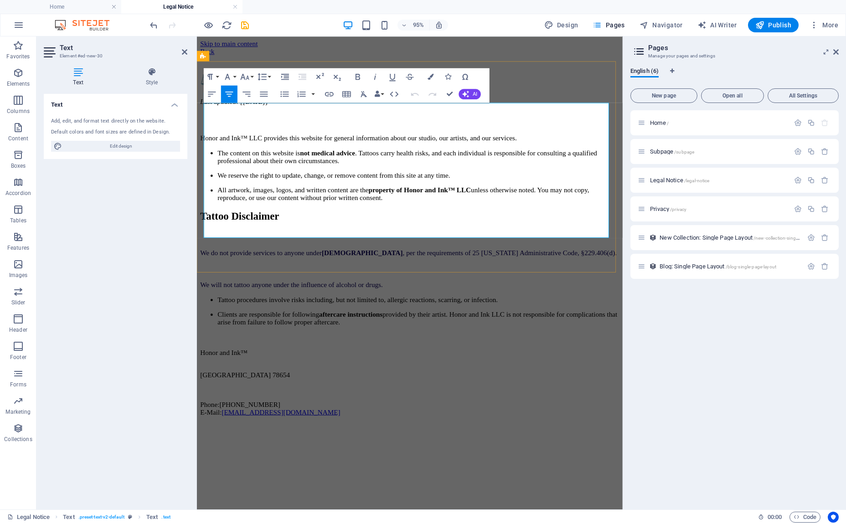
click at [407, 91] on h1 "⚖️ Legal Notice" at bounding box center [421, 81] width 441 height 17
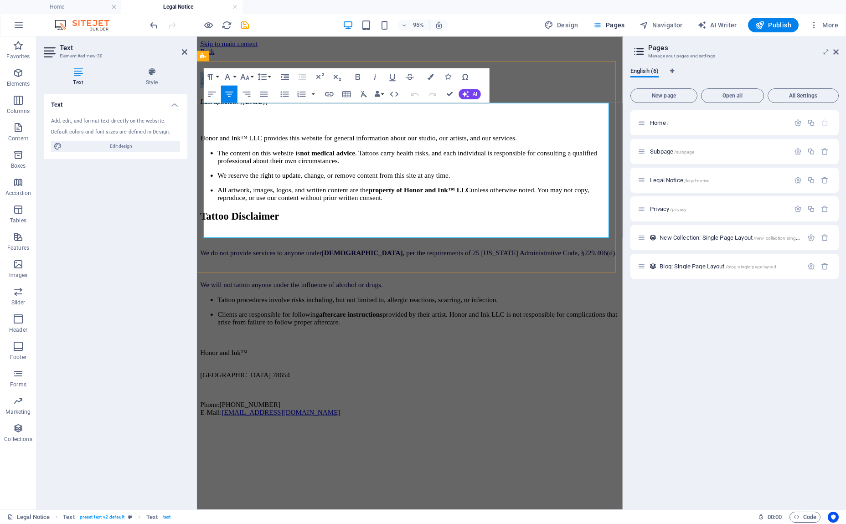
click at [407, 91] on h1 "⚖️ Legal Notice" at bounding box center [421, 81] width 441 height 17
click at [254, 76] on button "Font Size" at bounding box center [246, 76] width 16 height 17
click at [249, 182] on link "24" at bounding box center [252, 184] width 31 height 13
click at [249, 77] on icon "button" at bounding box center [245, 77] width 10 height 10
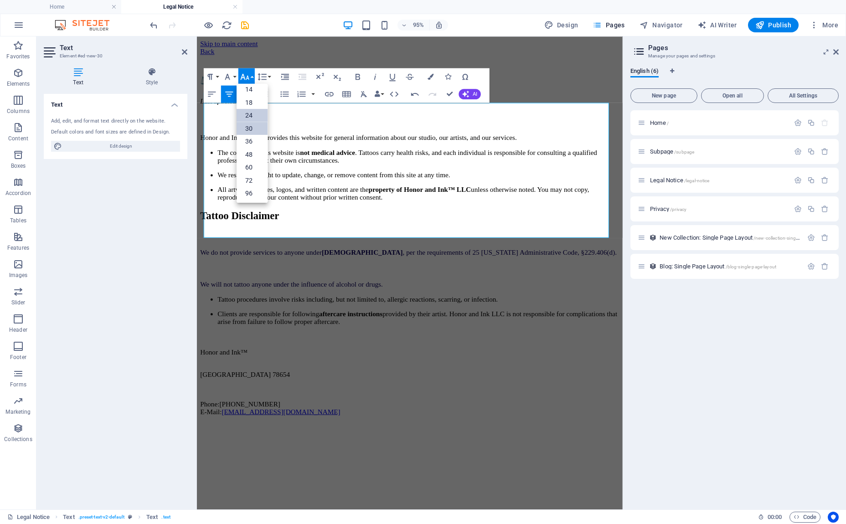
click at [251, 130] on link "30" at bounding box center [252, 128] width 31 height 13
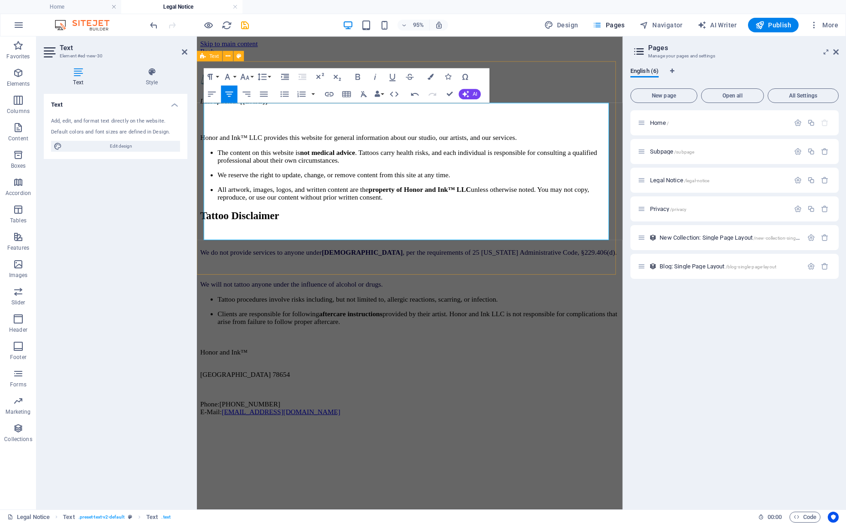
click at [568, 95] on div "⚖️ Legal Notice Last updated: [[DATE]] Honor and Ink™ LLC provides this website…" at bounding box center [421, 134] width 441 height 154
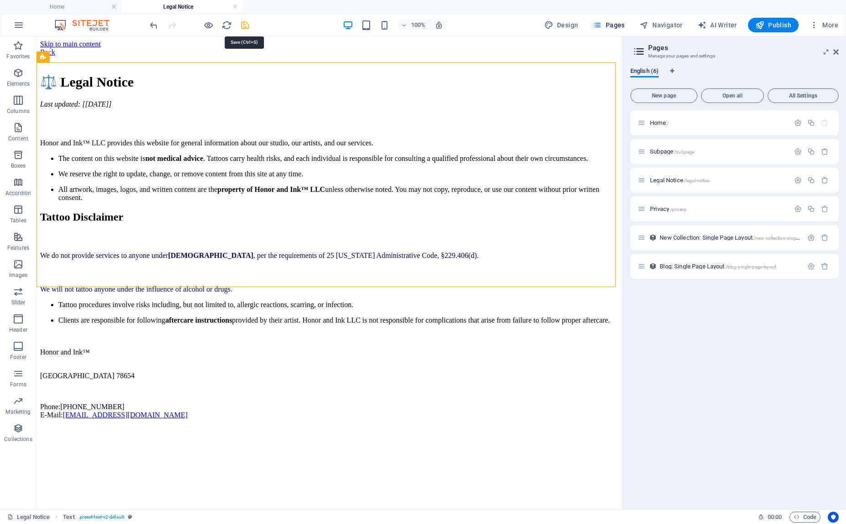
click at [247, 25] on icon "save" at bounding box center [245, 25] width 10 height 10
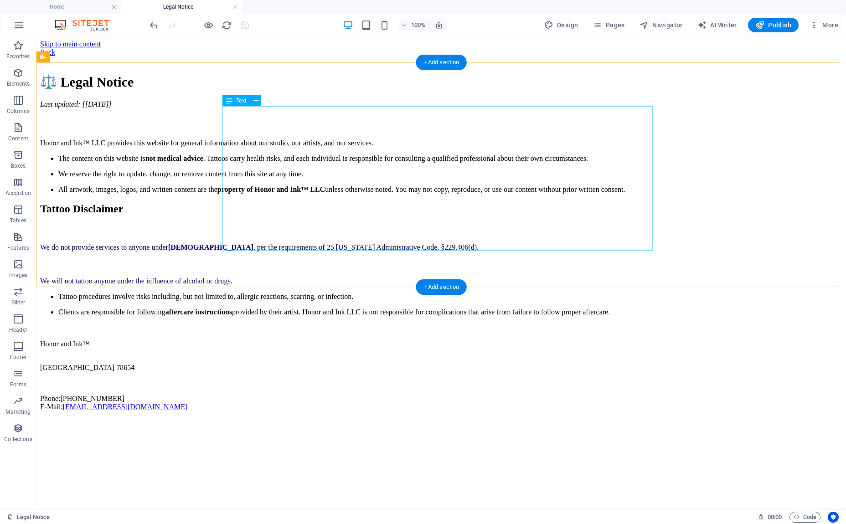
click at [452, 193] on div "⚖️ Legal Notice Last updated: [[DATE]] Honor and Ink™ LLC provides this website…" at bounding box center [441, 133] width 802 height 120
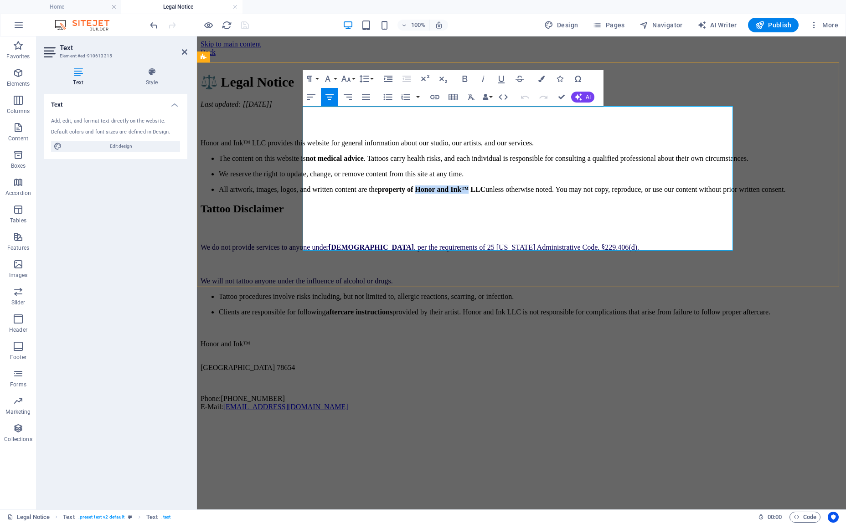
drag, startPoint x: 557, startPoint y: 233, endPoint x: 508, endPoint y: 234, distance: 48.8
click at [486, 193] on strong "property of Honor and Ink™ LLC" at bounding box center [432, 190] width 108 height 8
copy strong "Honor and Ink™"
click at [613, 316] on div "We do not provide services to anyone under [DEMOGRAPHIC_DATA] , per the require…" at bounding box center [522, 278] width 642 height 76
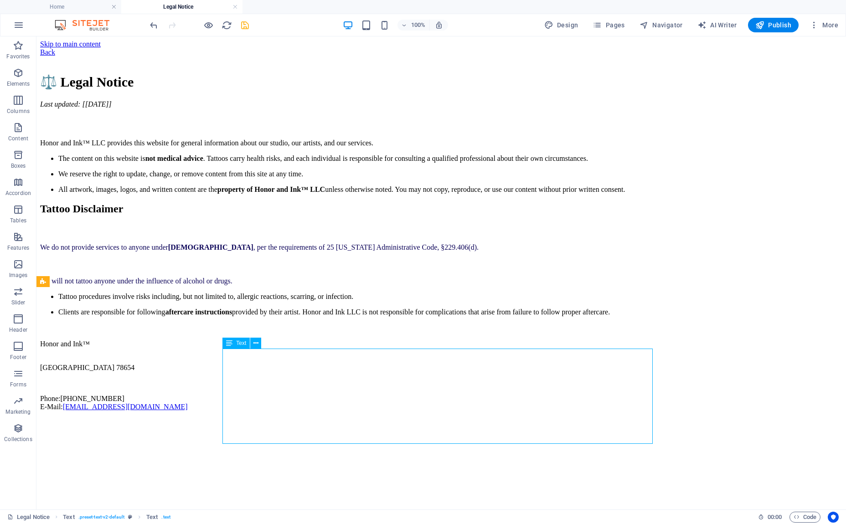
click at [515, 316] on div "We do not provide services to anyone under [DEMOGRAPHIC_DATA] , per the require…" at bounding box center [441, 278] width 802 height 76
click at [513, 316] on div "We do not provide services to anyone under [DEMOGRAPHIC_DATA] , per the require…" at bounding box center [441, 278] width 802 height 76
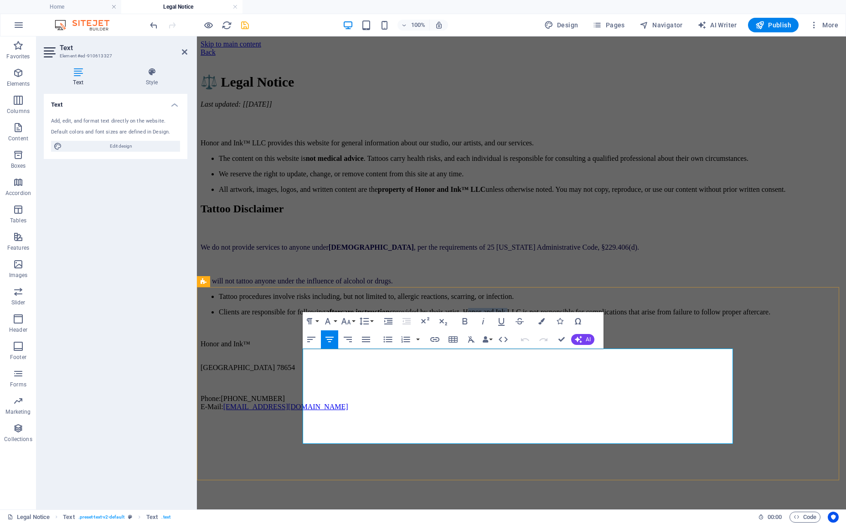
drag, startPoint x: 596, startPoint y: 429, endPoint x: 556, endPoint y: 429, distance: 40.1
click at [556, 316] on p "Clients are responsible for following aftercare instructions provided by their …" at bounding box center [531, 312] width 624 height 8
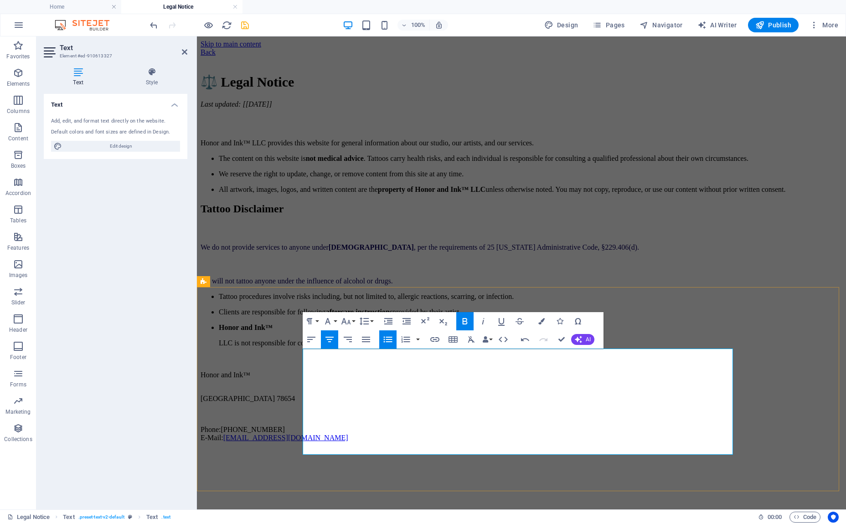
click at [393, 316] on strong "aftercare instructions" at bounding box center [359, 312] width 67 height 8
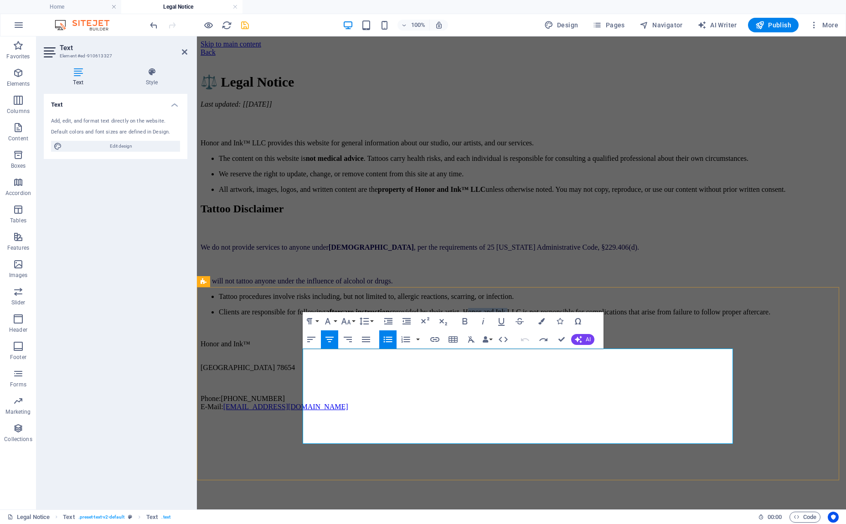
click at [595, 316] on p "Clients are responsible for following aftercare instructions provided by their …" at bounding box center [531, 312] width 624 height 8
click at [592, 316] on p "Clients are responsible for following aftercare instructions provided by their …" at bounding box center [531, 312] width 624 height 8
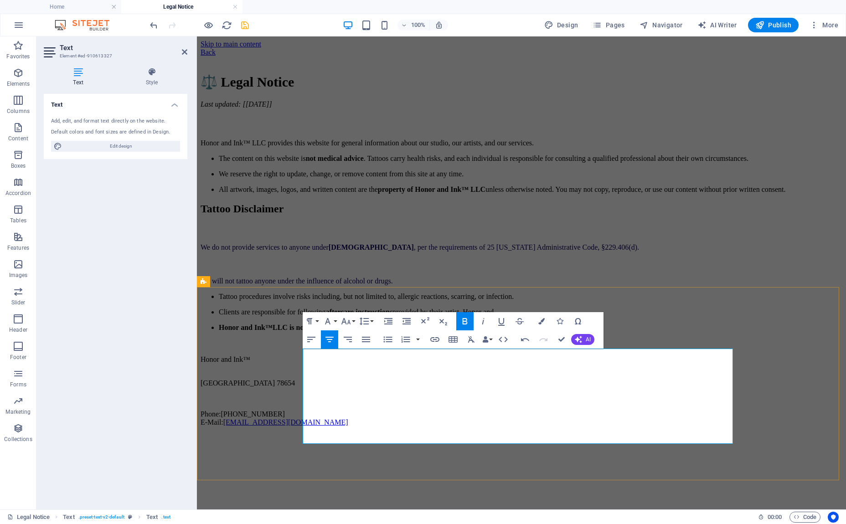
click at [663, 316] on p "Clients are responsible for following aftercare instructions provided by their …" at bounding box center [531, 312] width 624 height 8
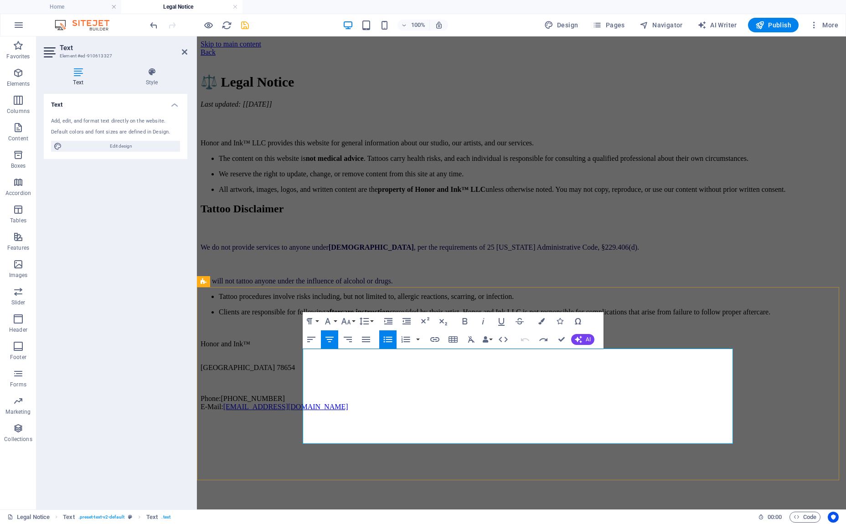
click at [594, 316] on p "Clients are responsible for following aftercare instructions provided by their …" at bounding box center [531, 312] width 624 height 8
click at [596, 316] on p "Clients are responsible for following aftercare instructions provided by their …" at bounding box center [531, 312] width 624 height 8
click at [578, 320] on icon "button" at bounding box center [578, 321] width 11 height 11
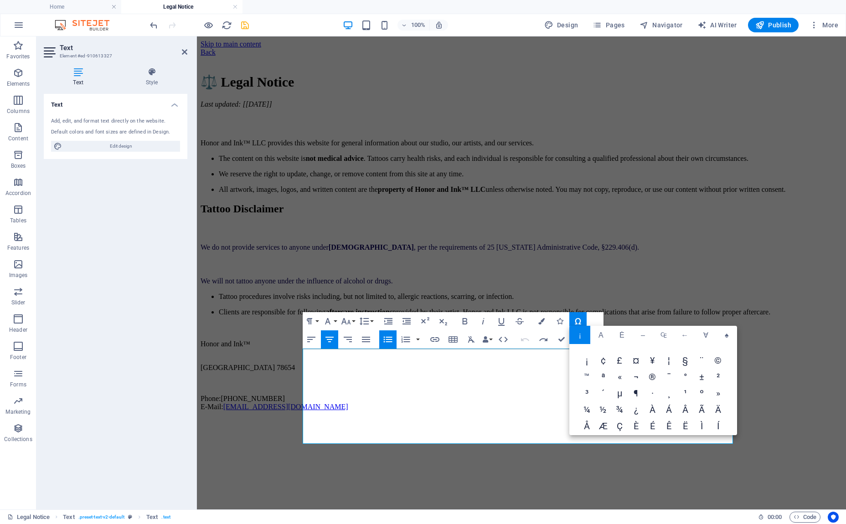
click at [585, 374] on span "™" at bounding box center [587, 378] width 16 height 16
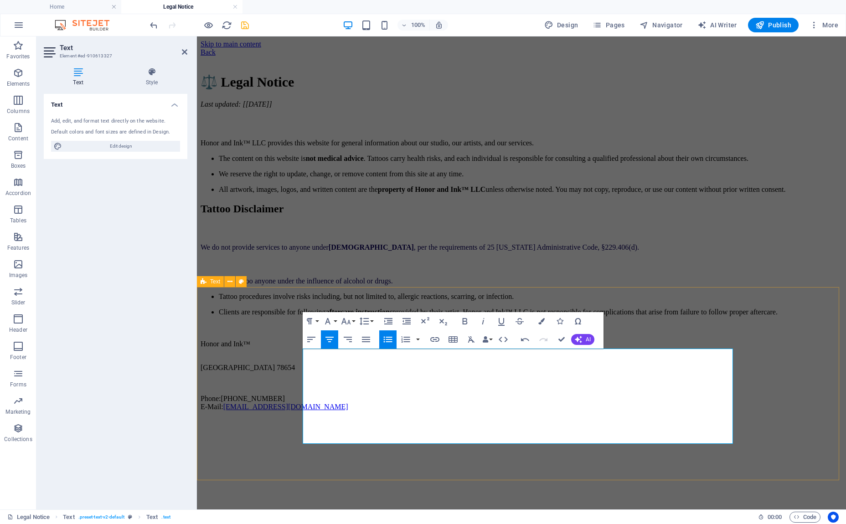
click at [782, 317] on div "Tattoo Disclaimer We do not provide services to anyone under [DEMOGRAPHIC_DATA]…" at bounding box center [522, 260] width 642 height 114
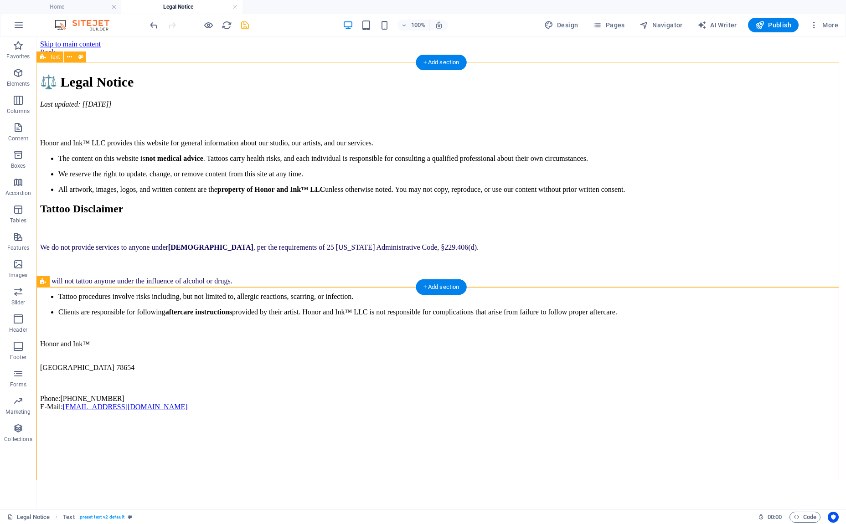
click at [452, 86] on div "⚖️ Legal Notice Last updated: [[DATE]] Honor and Ink™ LLC provides this website…" at bounding box center [441, 125] width 802 height 137
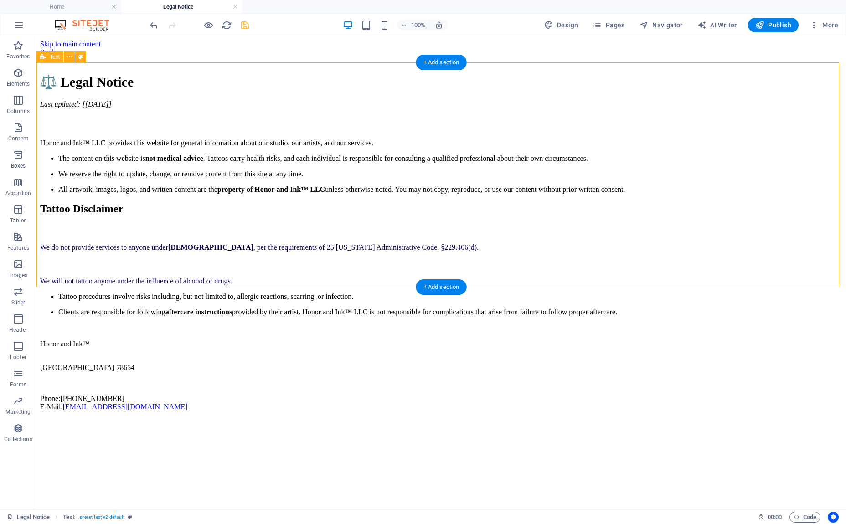
click at [420, 86] on div "⚖️ Legal Notice Last updated: [[DATE]] Honor and Ink™ LLC provides this website…" at bounding box center [441, 125] width 802 height 137
click at [19, 322] on icon "button" at bounding box center [18, 319] width 11 height 11
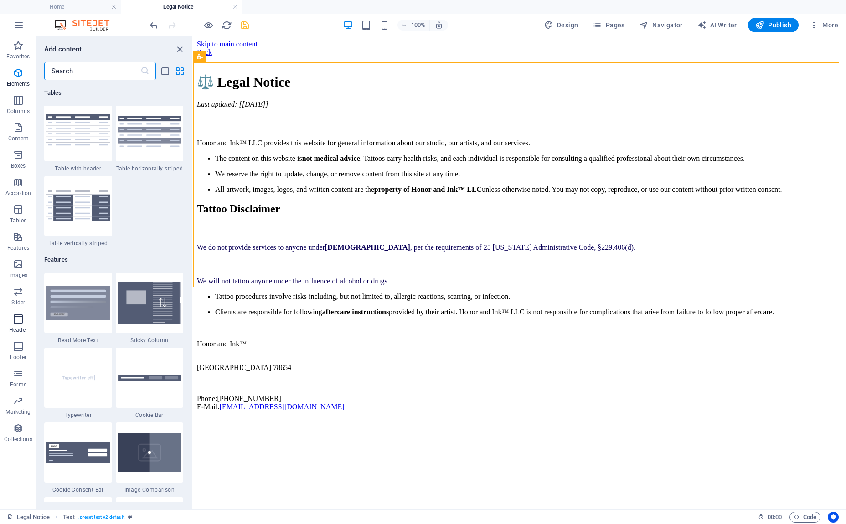
scroll to position [5490, 0]
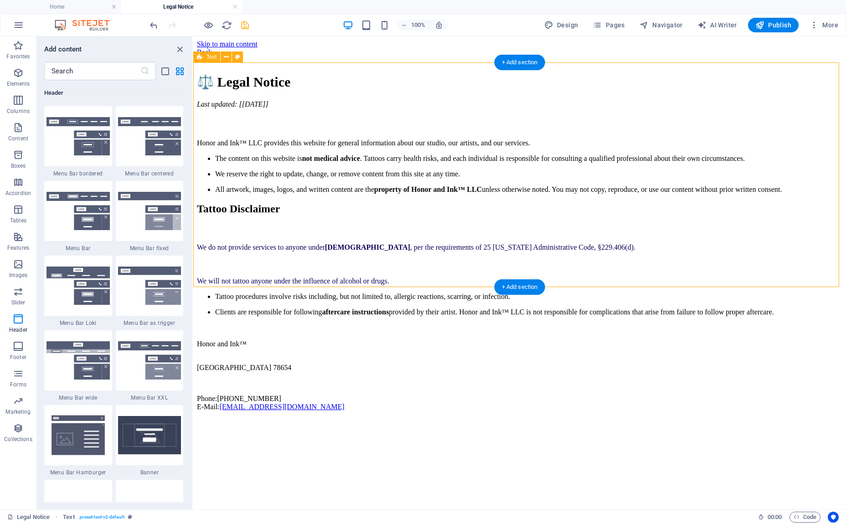
click at [388, 92] on div "⚖️ Legal Notice Last updated: [[DATE]] Honor and Ink™ LLC provides this website…" at bounding box center [520, 125] width 646 height 137
click at [227, 58] on icon at bounding box center [226, 57] width 5 height 10
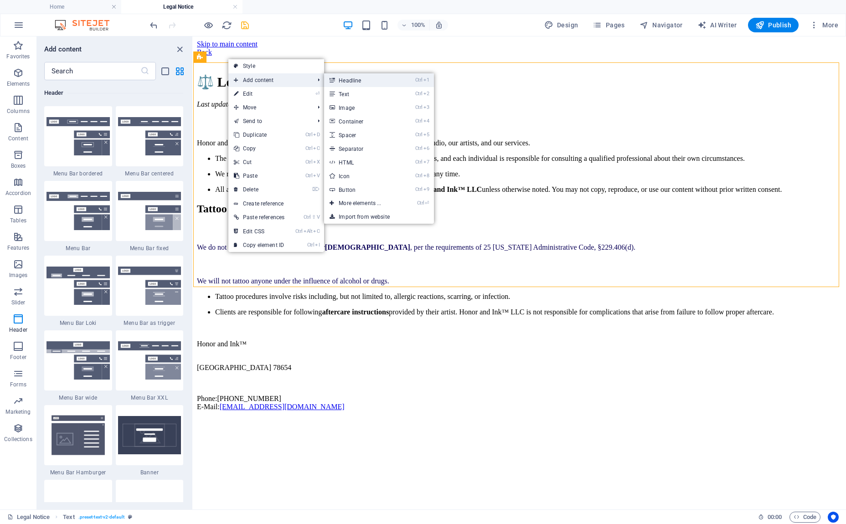
click at [351, 83] on link "Ctrl 1 Headline" at bounding box center [361, 80] width 75 height 14
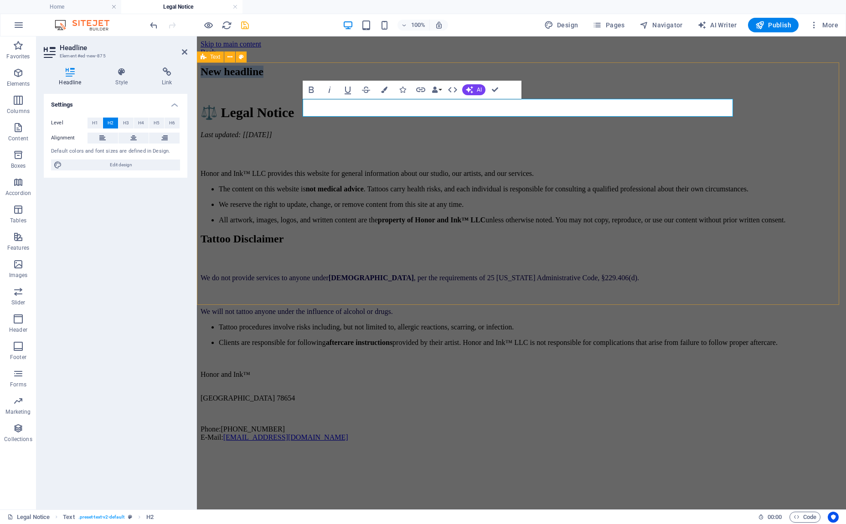
click at [608, 78] on h2 "New headline" at bounding box center [522, 72] width 642 height 12
click at [583, 78] on h2 "New headline" at bounding box center [522, 72] width 642 height 12
click at [771, 205] on div "Legal Notice & Tattoo Disclaimer ⚖️ Legal Notice Last updated: [[DATE]] Honor a…" at bounding box center [522, 145] width 642 height 159
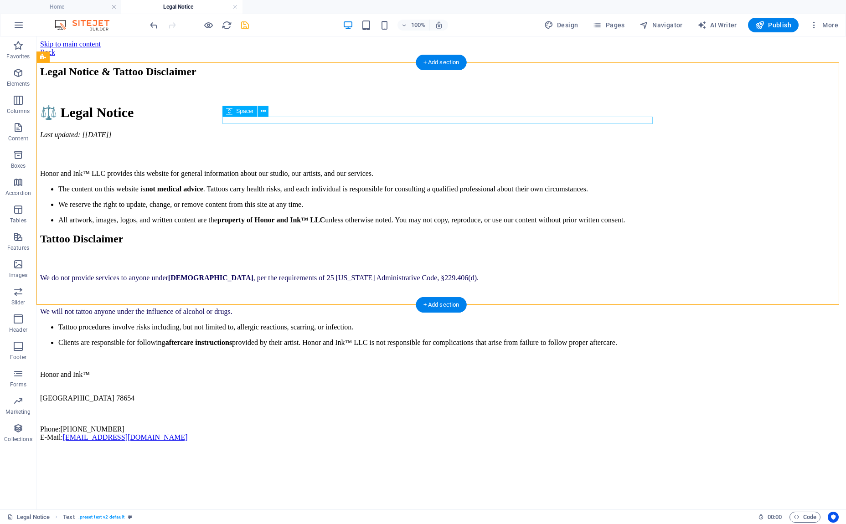
click at [542, 94] on div at bounding box center [441, 90] width 802 height 7
click at [230, 111] on icon at bounding box center [229, 111] width 6 height 11
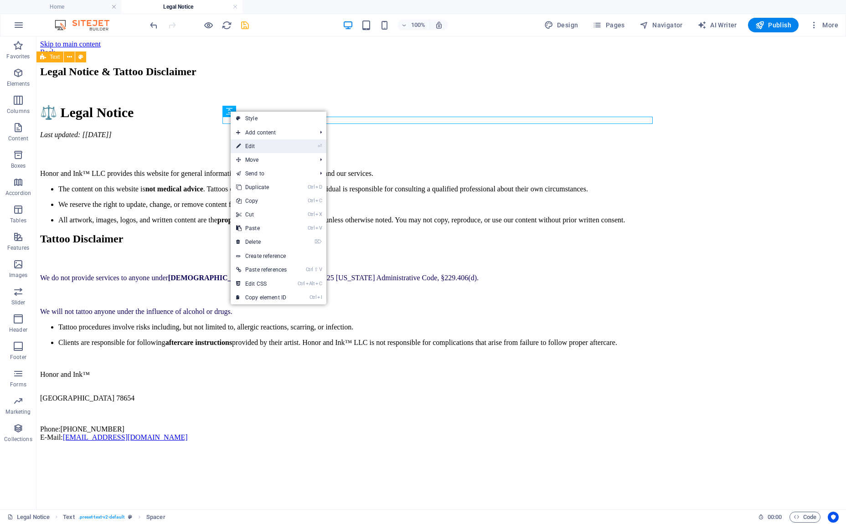
click at [251, 142] on link "⏎ Edit" at bounding box center [262, 146] width 62 height 14
select select "rem"
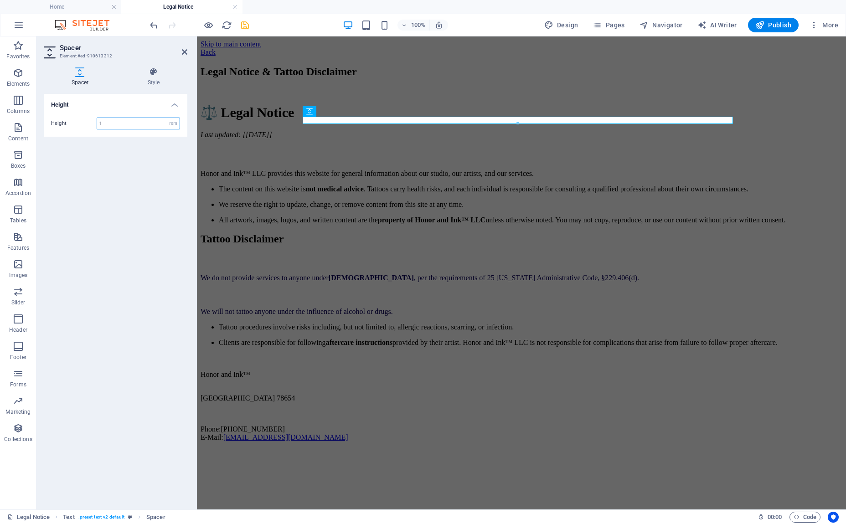
click at [129, 122] on input "1" at bounding box center [138, 123] width 83 height 11
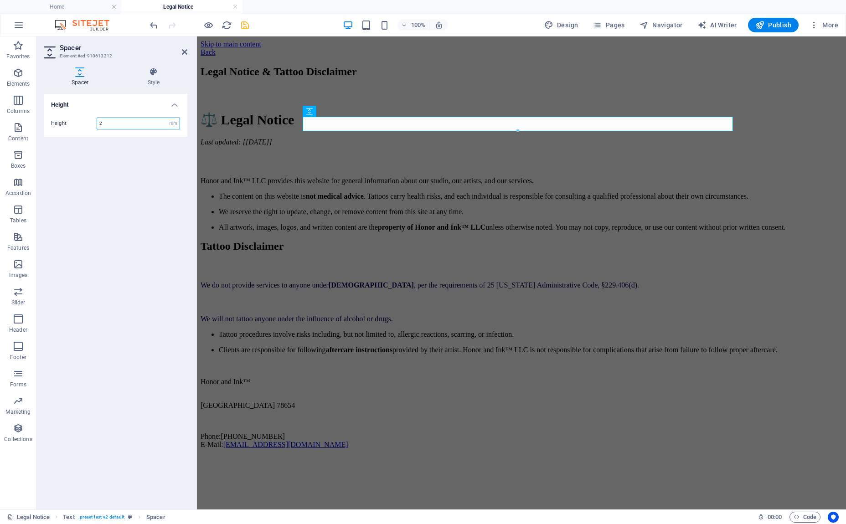
type input "2"
click at [186, 48] on icon at bounding box center [184, 51] width 5 height 7
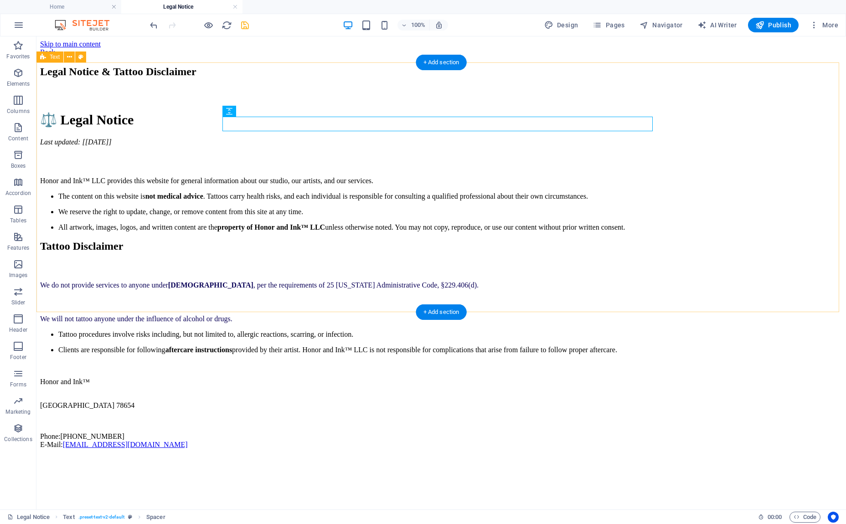
click at [733, 232] on div "Legal Notice & Tattoo Disclaimer ⚖️ Legal Notice Last updated: [[DATE]] Honor a…" at bounding box center [441, 149] width 802 height 166
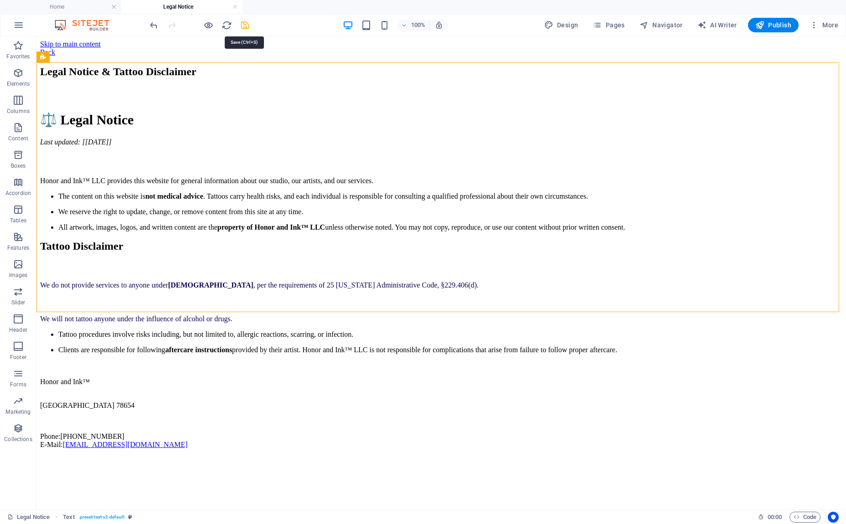
click at [241, 22] on icon "save" at bounding box center [245, 25] width 10 height 10
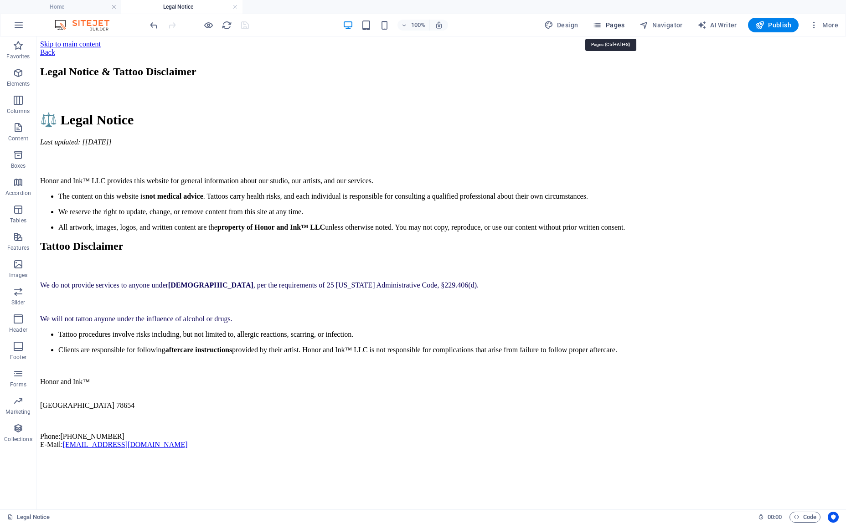
click at [613, 28] on span "Pages" at bounding box center [609, 25] width 32 height 9
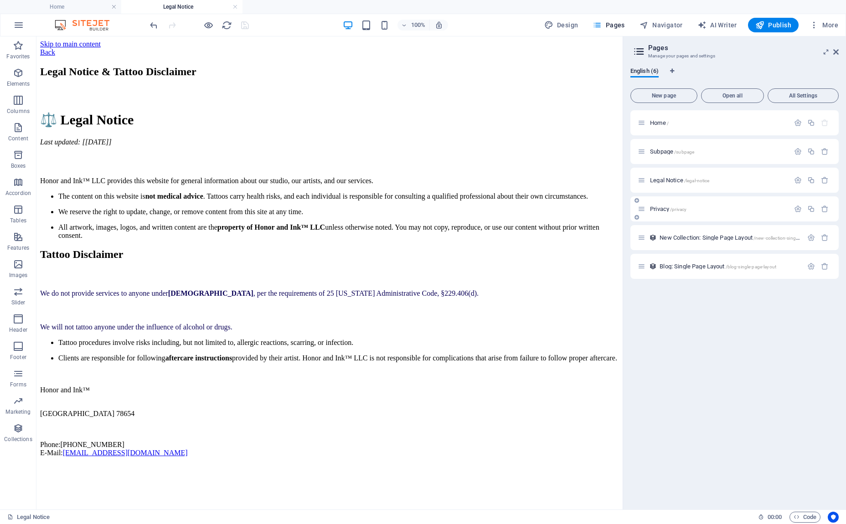
click at [677, 209] on span "/privacy" at bounding box center [678, 209] width 16 height 5
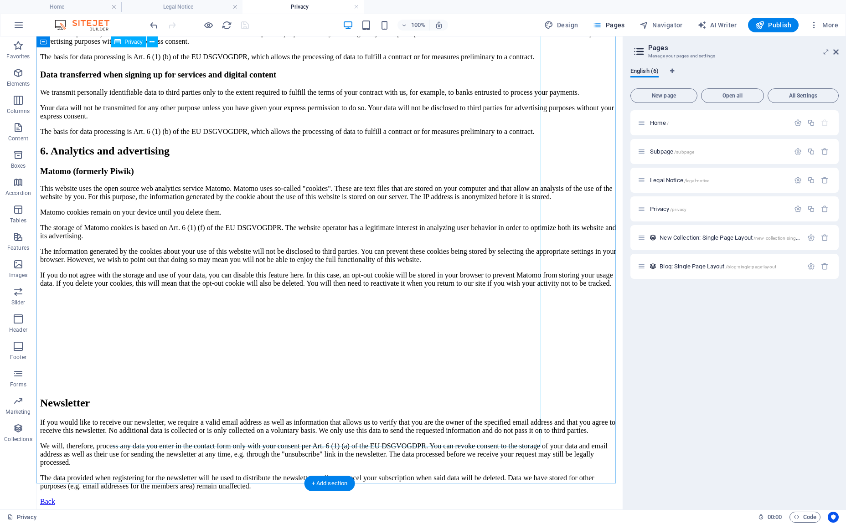
scroll to position [1864, 0]
click at [669, 122] on p "Home /" at bounding box center [718, 123] width 137 height 6
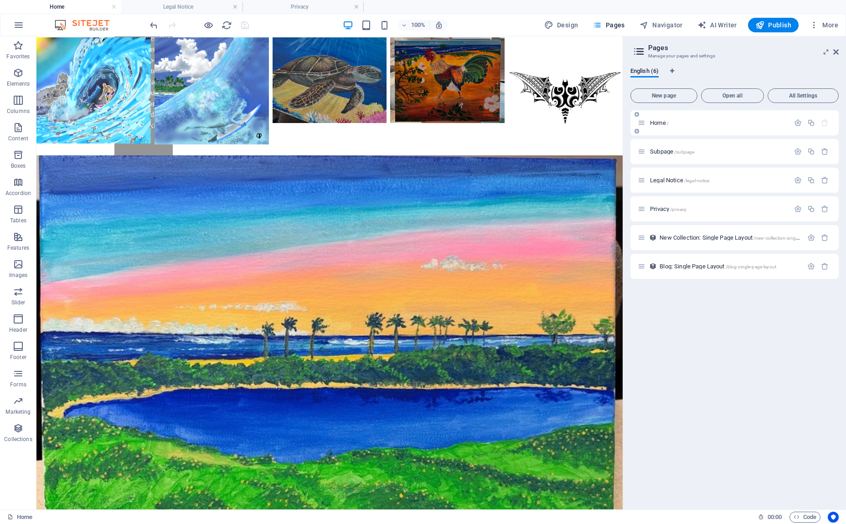
scroll to position [0, 0]
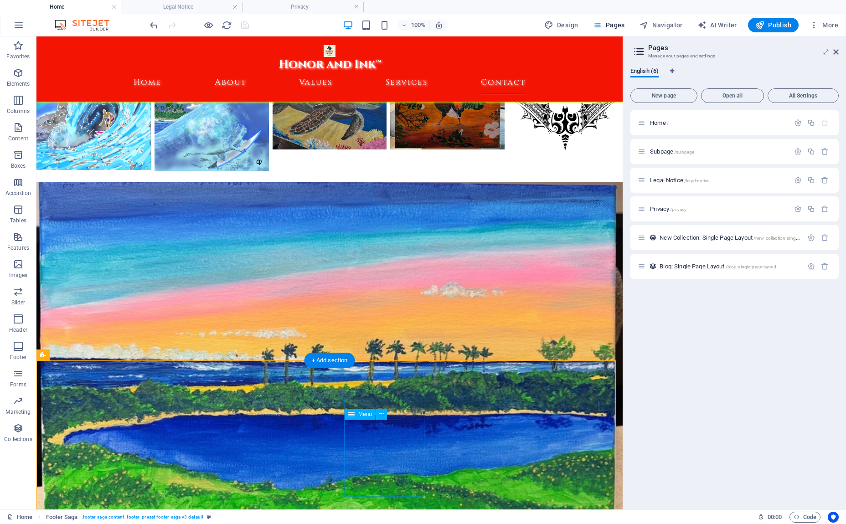
click at [730, 346] on div "Home / Subpage /subpage Legal Notice /legal-notice Privacy /privacy New Collect…" at bounding box center [734, 306] width 208 height 392
click at [750, 318] on div "Home / Subpage /subpage Legal Notice /legal-notice Privacy /privacy New Collect…" at bounding box center [734, 306] width 208 height 392
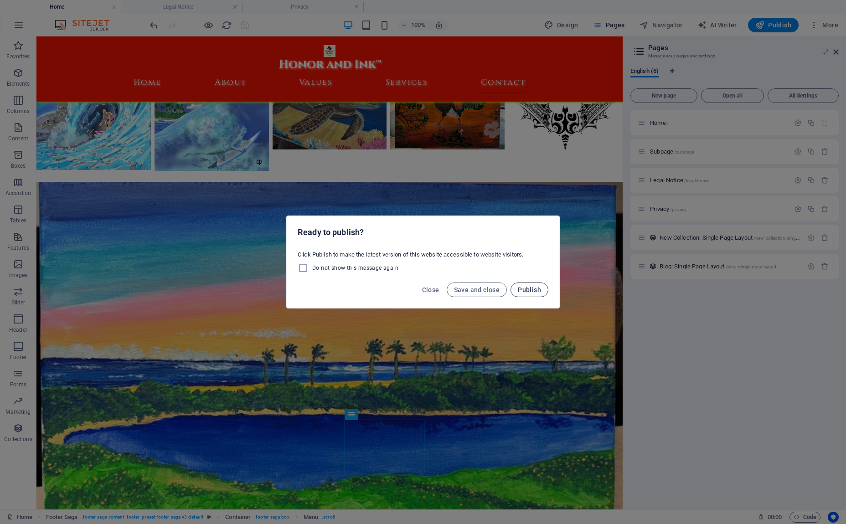
click at [532, 290] on span "Publish" at bounding box center [529, 289] width 23 height 7
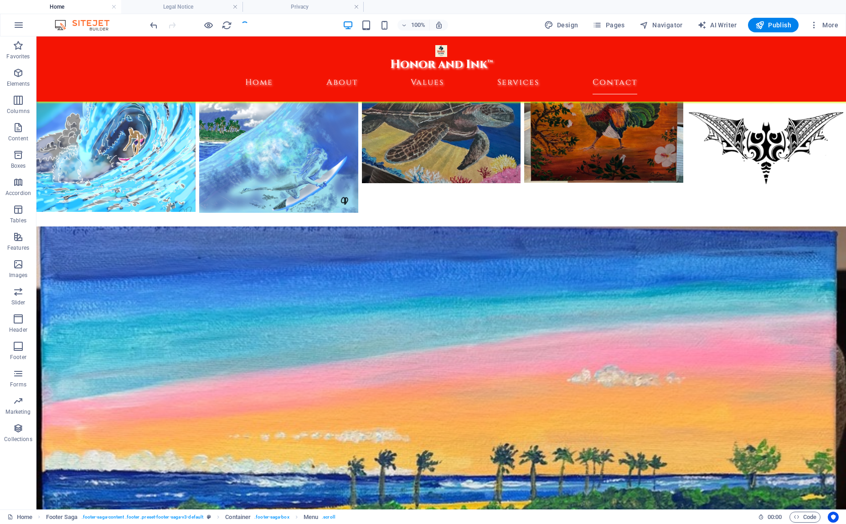
scroll to position [4310, 0]
